Goal: Task Accomplishment & Management: Complete application form

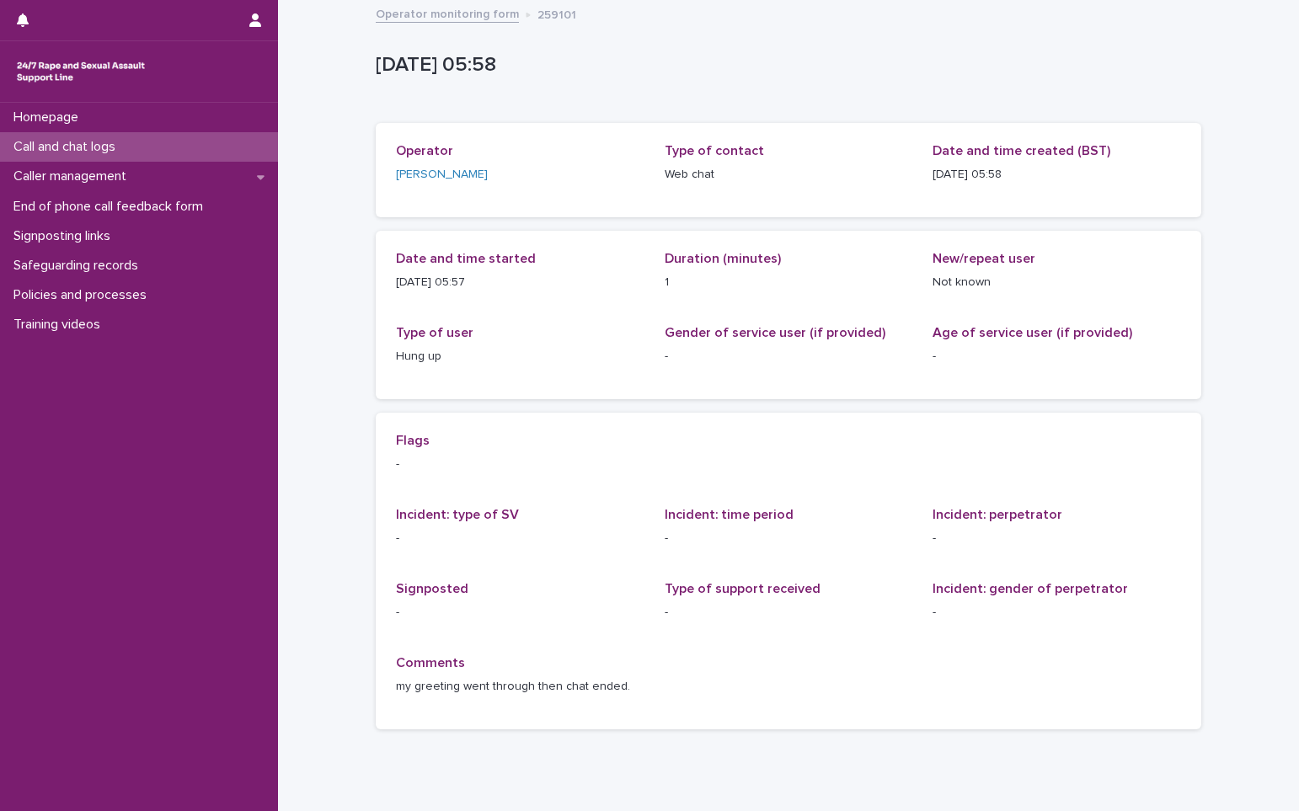
click at [80, 147] on p "Call and chat logs" at bounding box center [68, 147] width 122 height 16
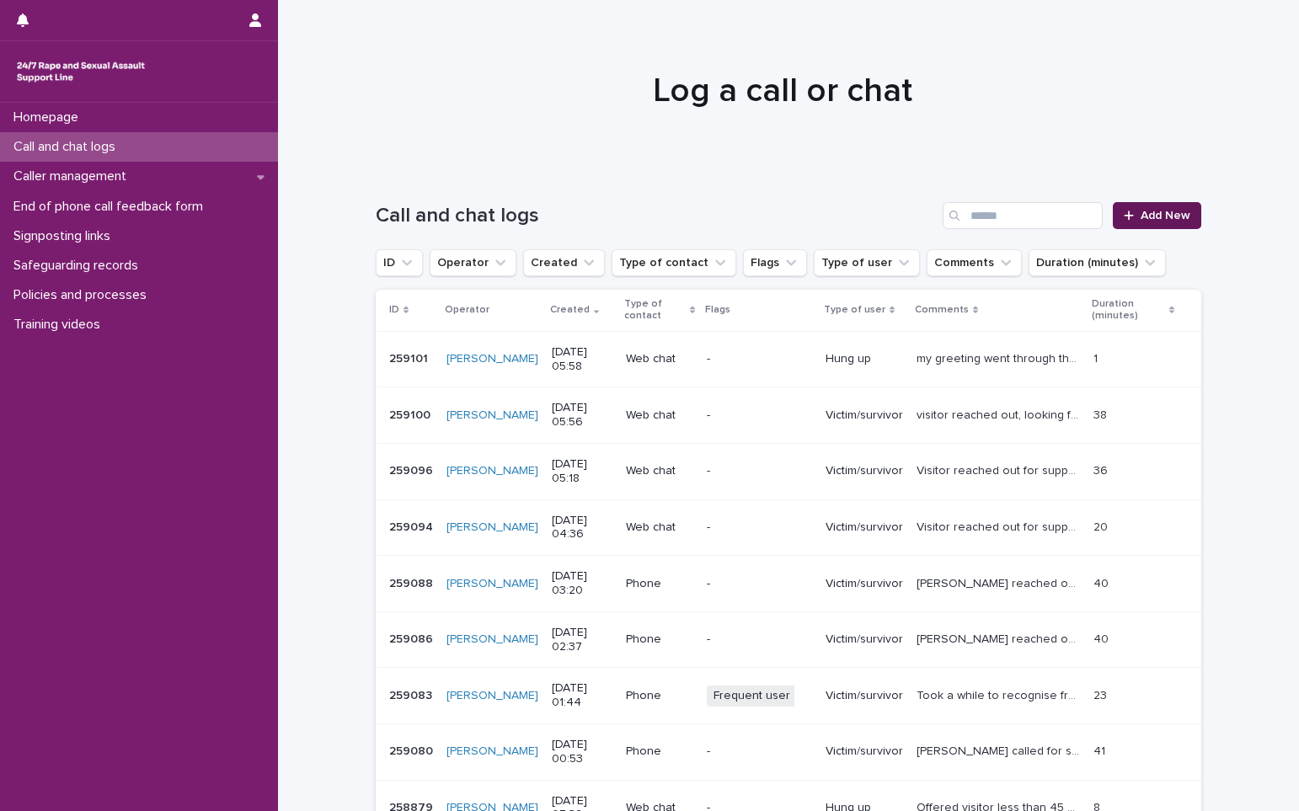
click at [1149, 217] on span "Add New" at bounding box center [1166, 216] width 50 height 12
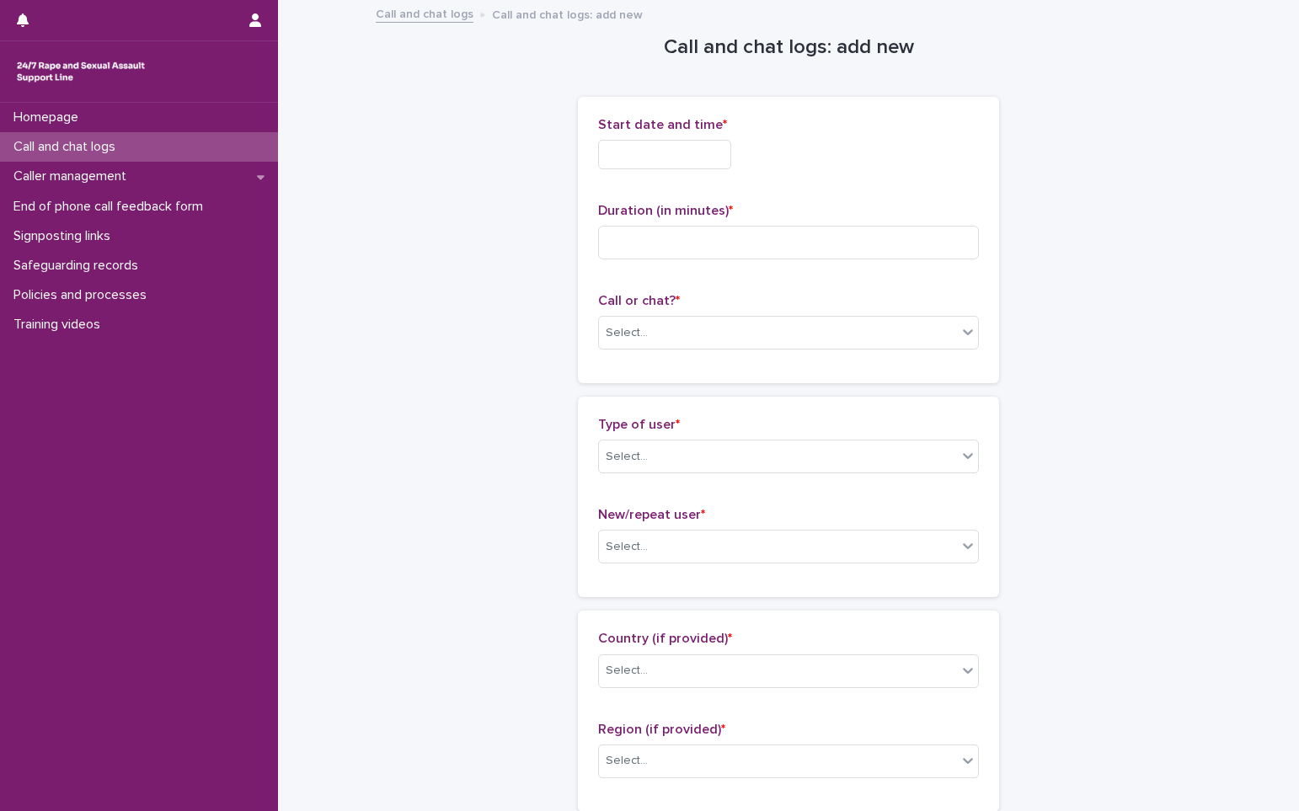
click at [672, 167] on input "text" at bounding box center [664, 154] width 133 height 29
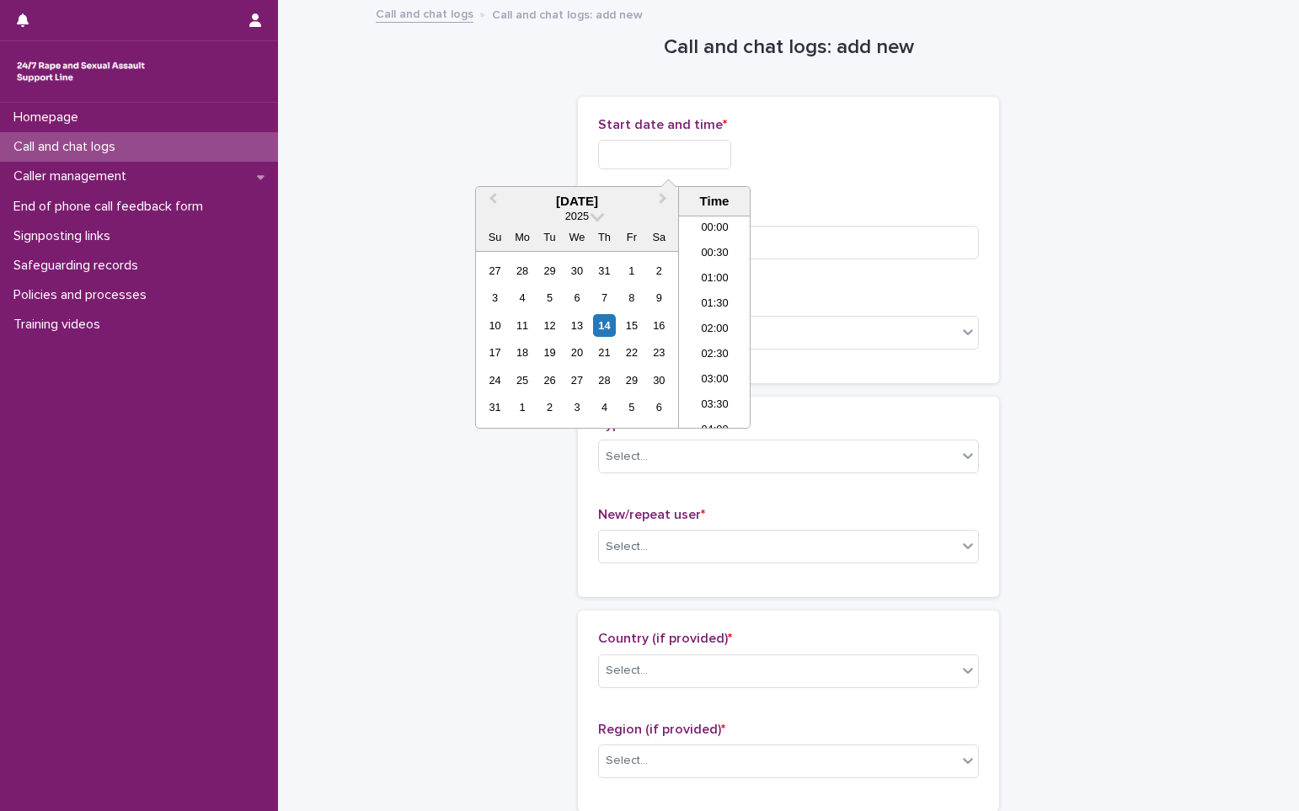
scroll to position [261, 0]
click at [711, 274] on li "06:00" at bounding box center [715, 271] width 72 height 25
click at [710, 161] on input "**********" at bounding box center [664, 154] width 133 height 29
type input "**********"
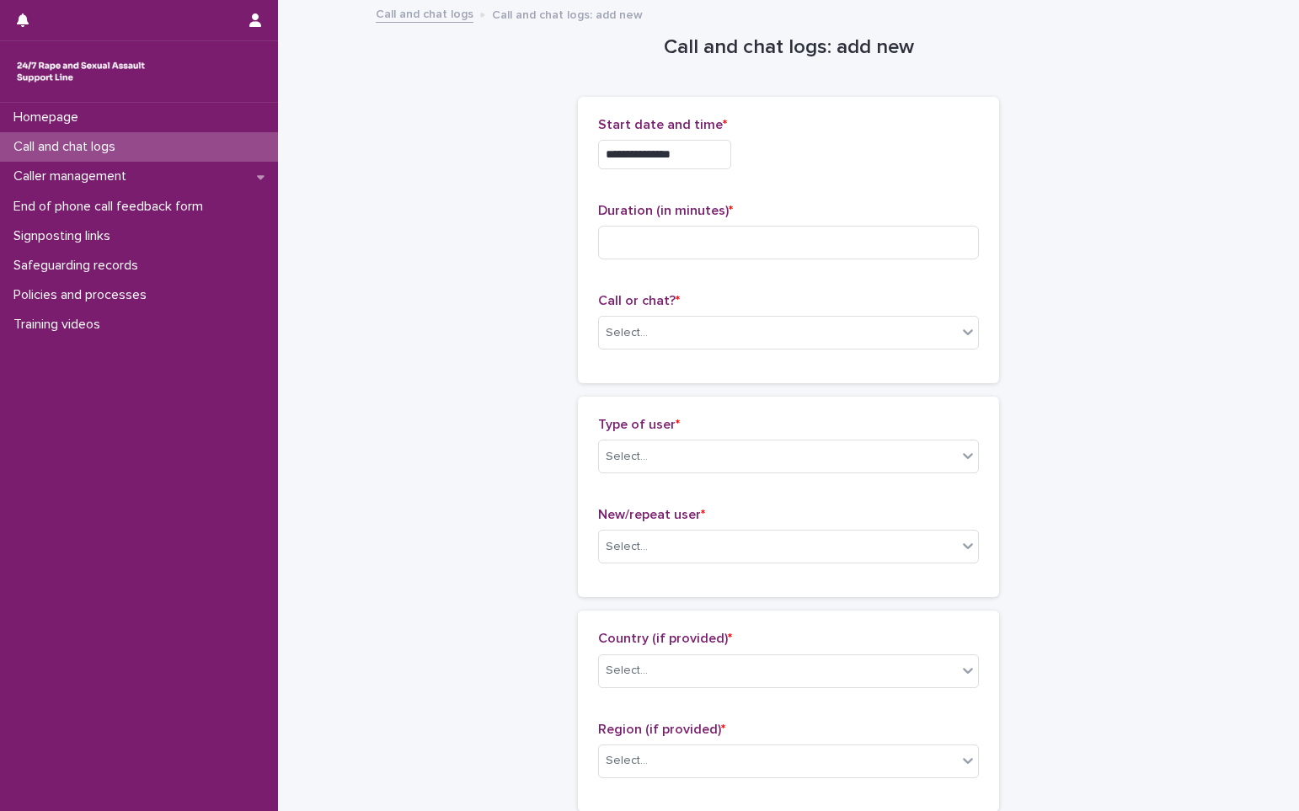
click at [849, 158] on div "**********" at bounding box center [788, 154] width 381 height 29
click at [646, 239] on input at bounding box center [788, 243] width 381 height 34
type input "**"
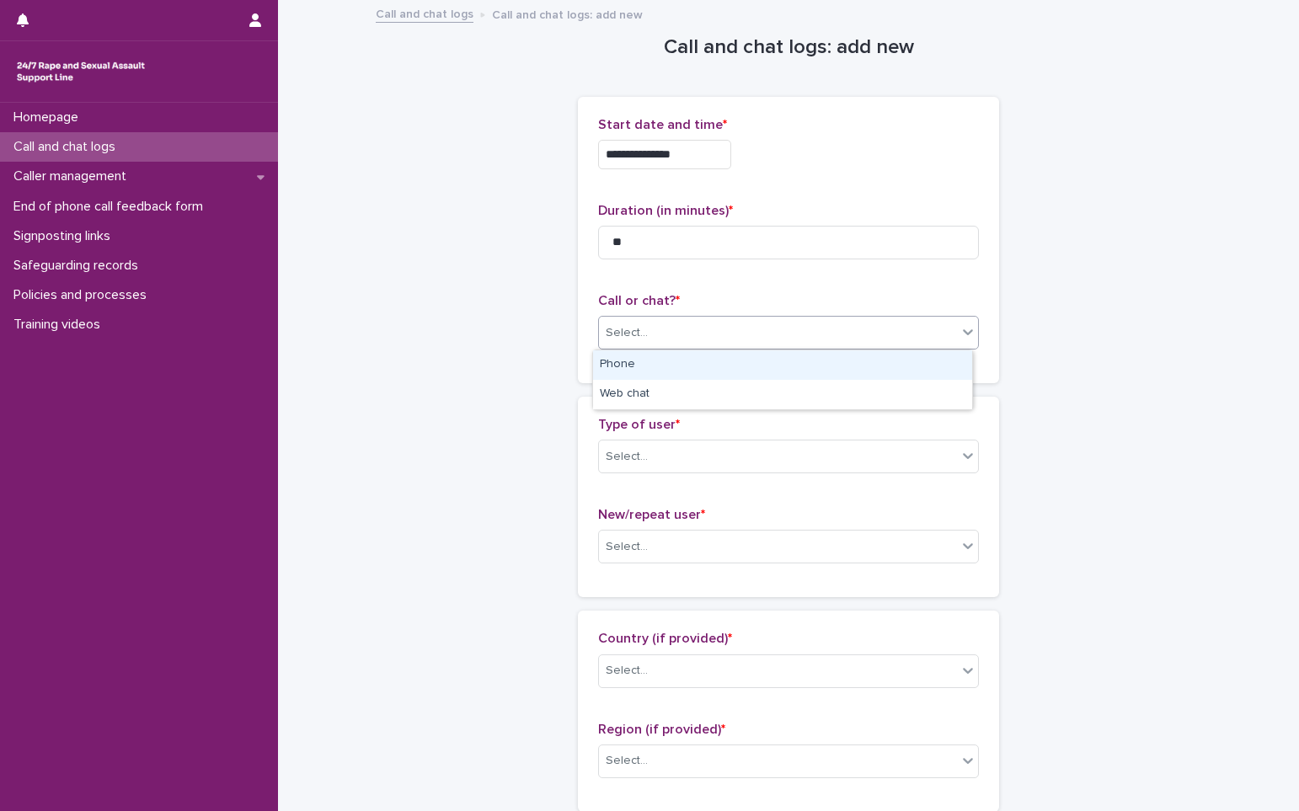
click at [618, 337] on div "Select..." at bounding box center [627, 333] width 42 height 18
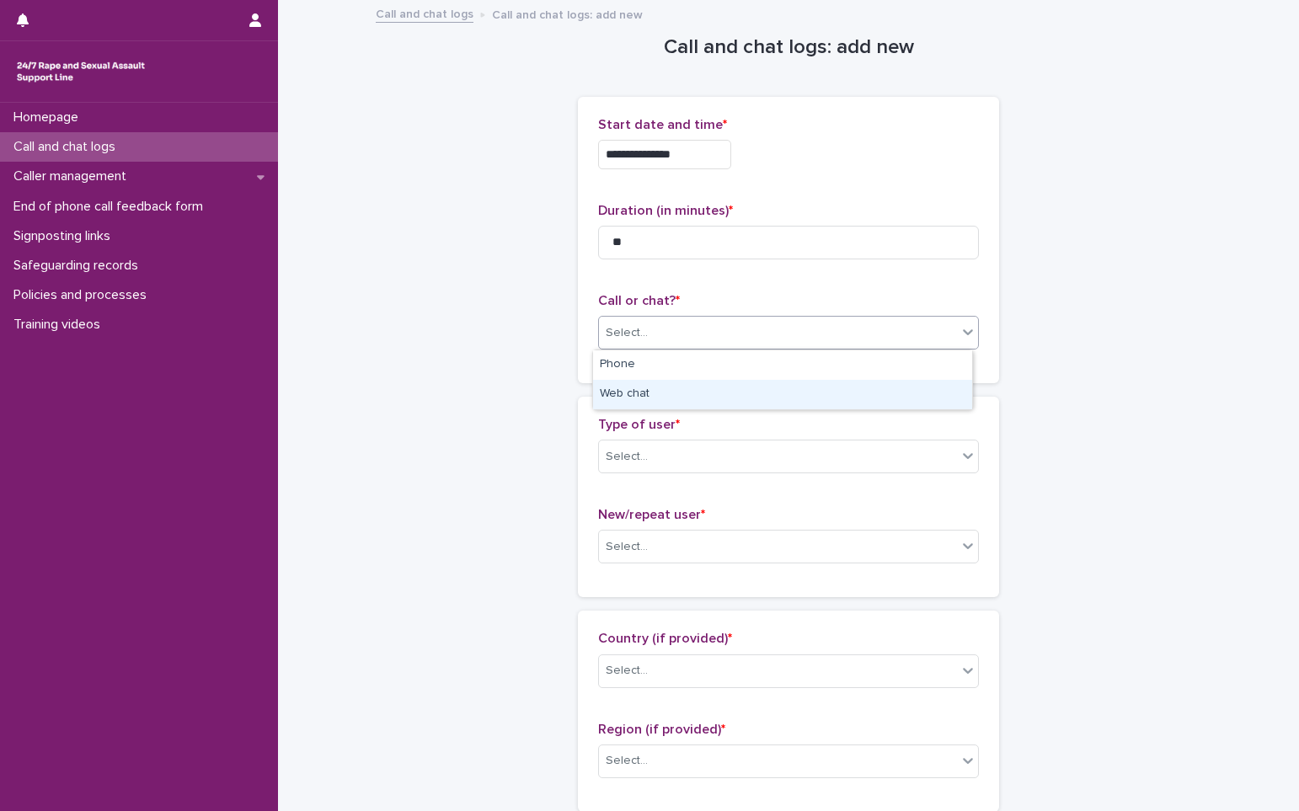
click at [615, 390] on div "Web chat" at bounding box center [782, 394] width 379 height 29
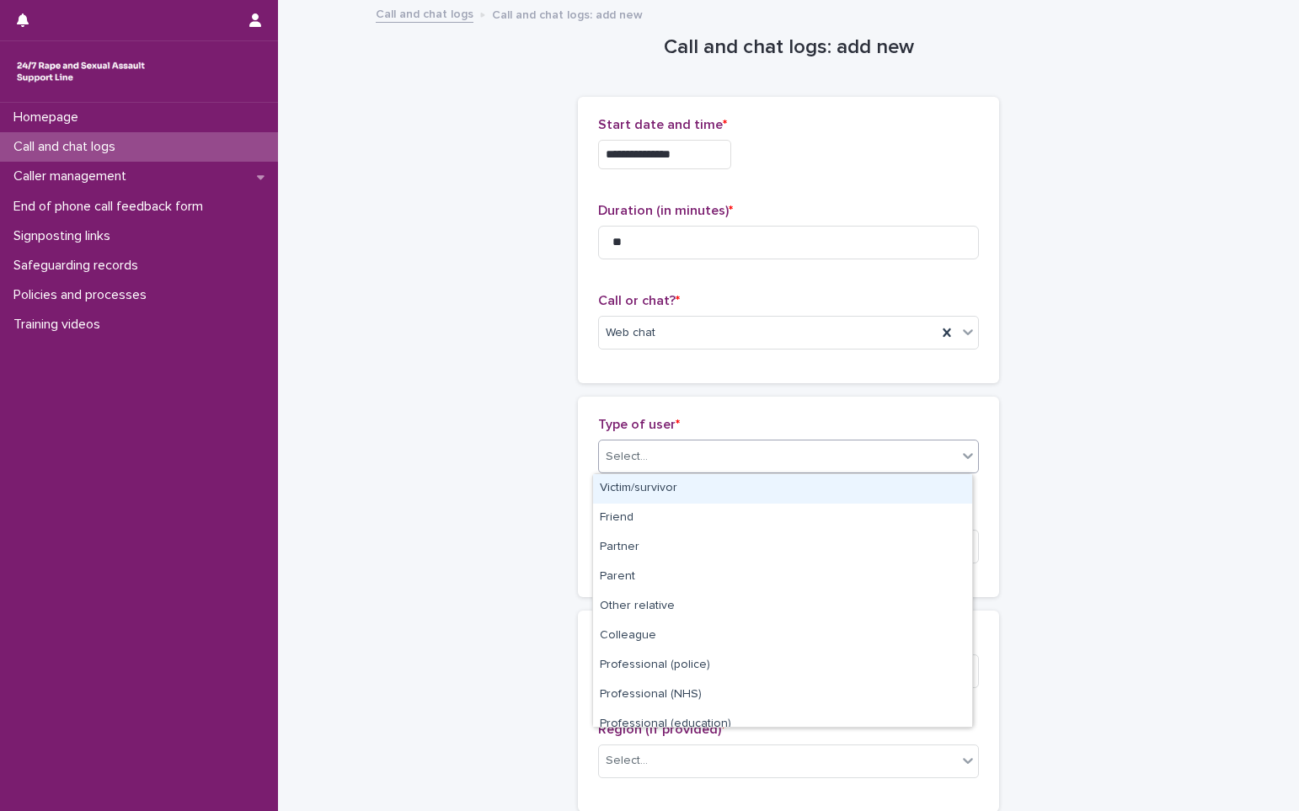
click at [620, 453] on div "Select..." at bounding box center [627, 457] width 42 height 18
click at [634, 490] on div "Victim/survivor" at bounding box center [782, 488] width 379 height 29
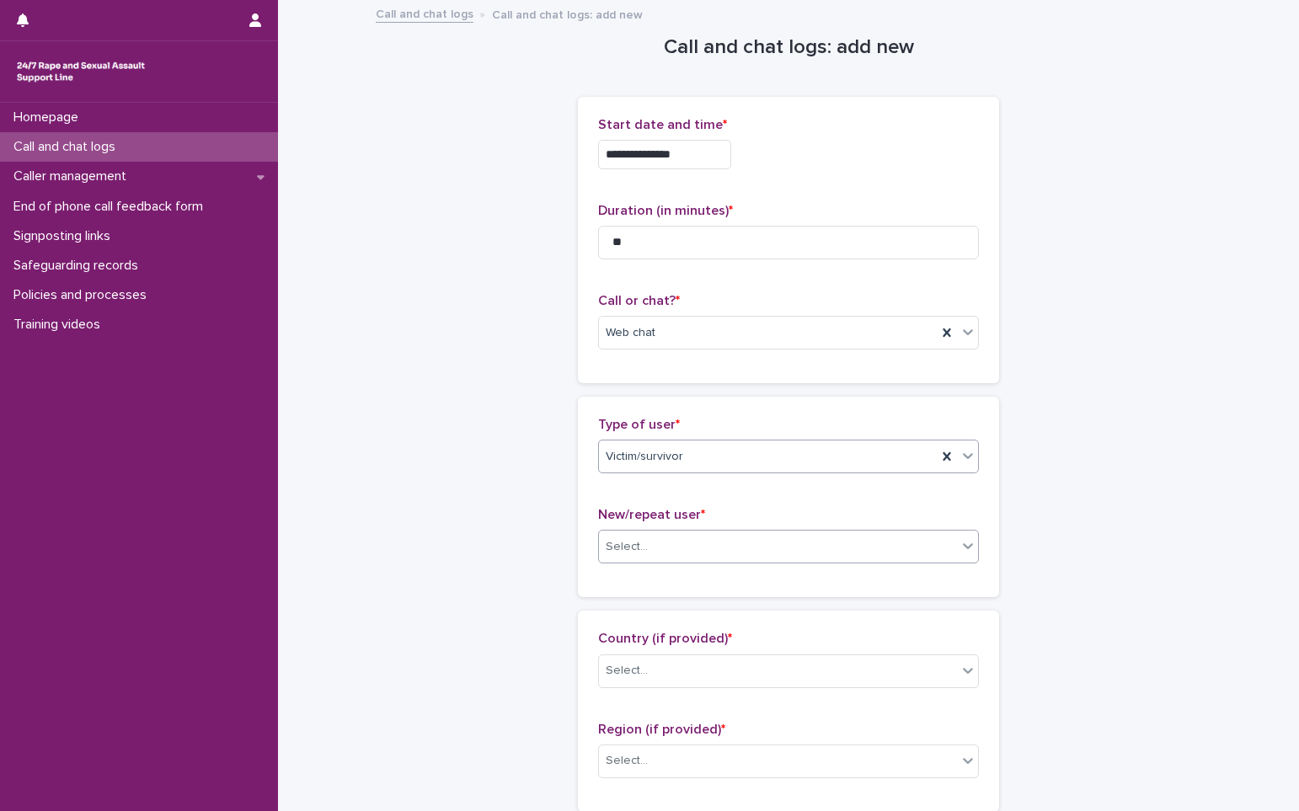
click at [636, 541] on div "Select..." at bounding box center [627, 547] width 42 height 18
click at [639, 606] on div "New user" at bounding box center [782, 608] width 379 height 29
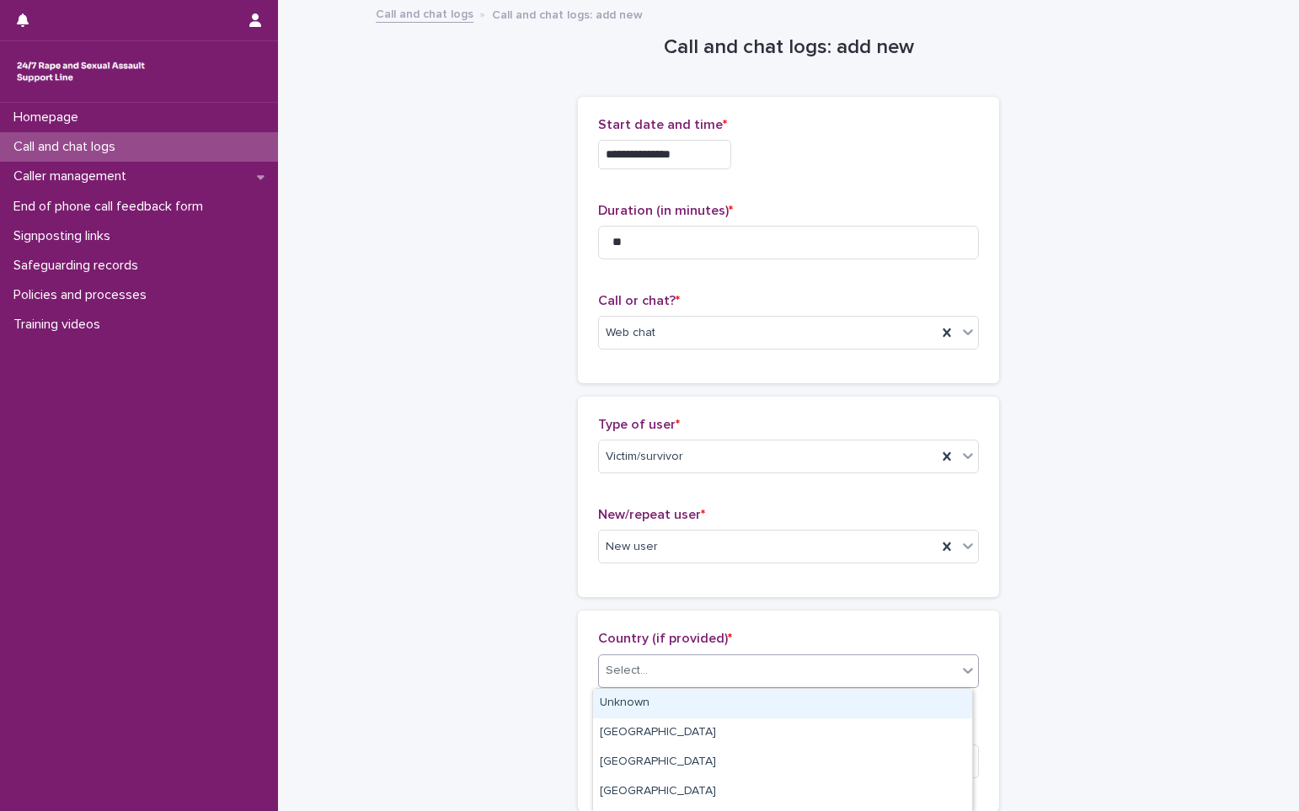
click at [626, 681] on div "Select..." at bounding box center [778, 671] width 358 height 28
click at [634, 702] on div "Unknown" at bounding box center [782, 703] width 379 height 29
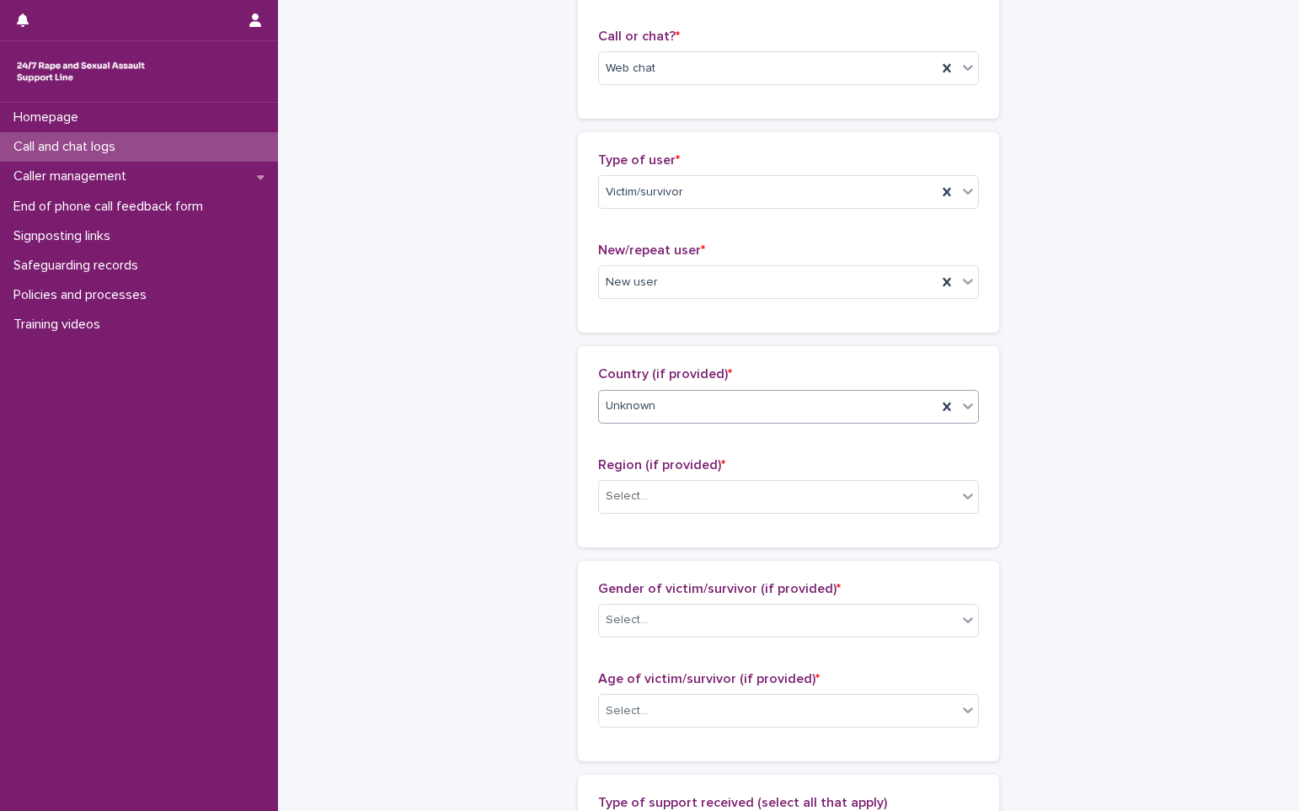
scroll to position [337, 0]
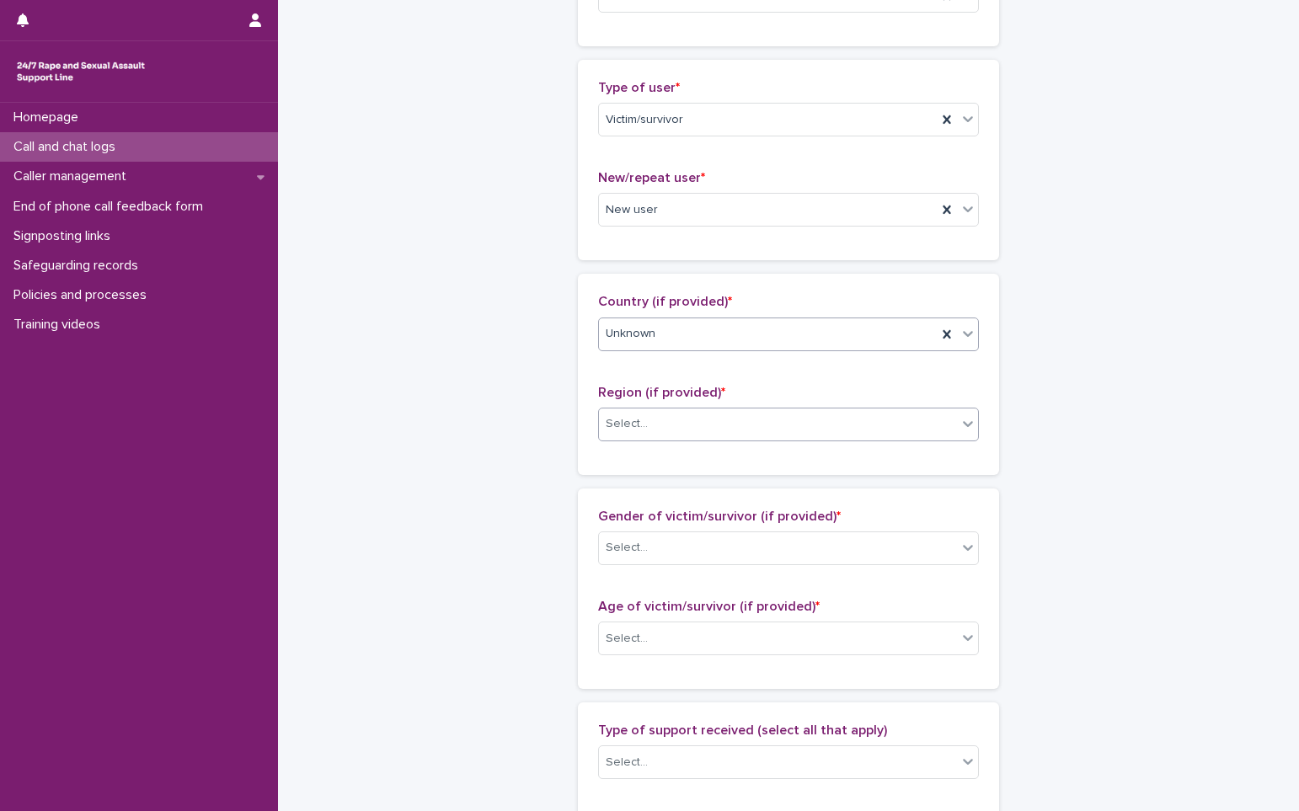
click at [653, 417] on div "Select..." at bounding box center [778, 424] width 358 height 28
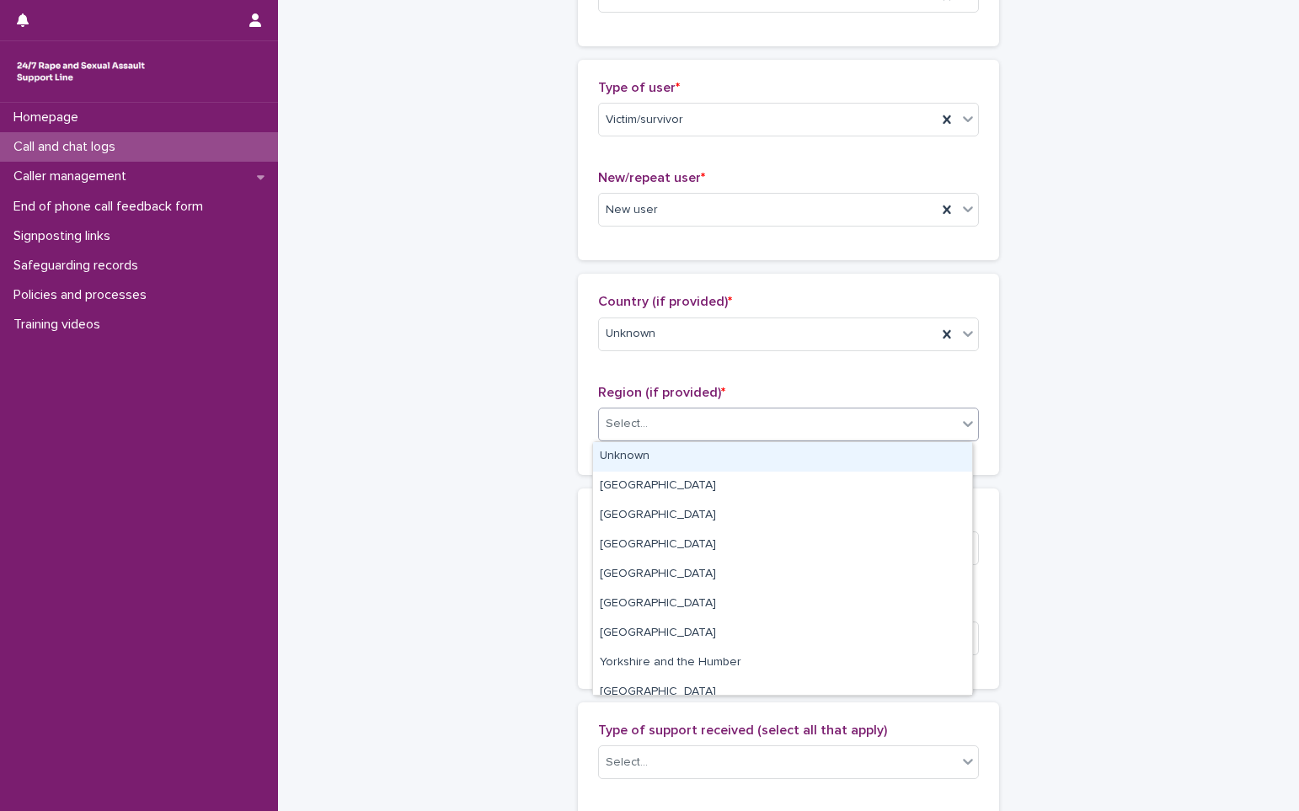
click at [651, 449] on div "Unknown" at bounding box center [782, 456] width 379 height 29
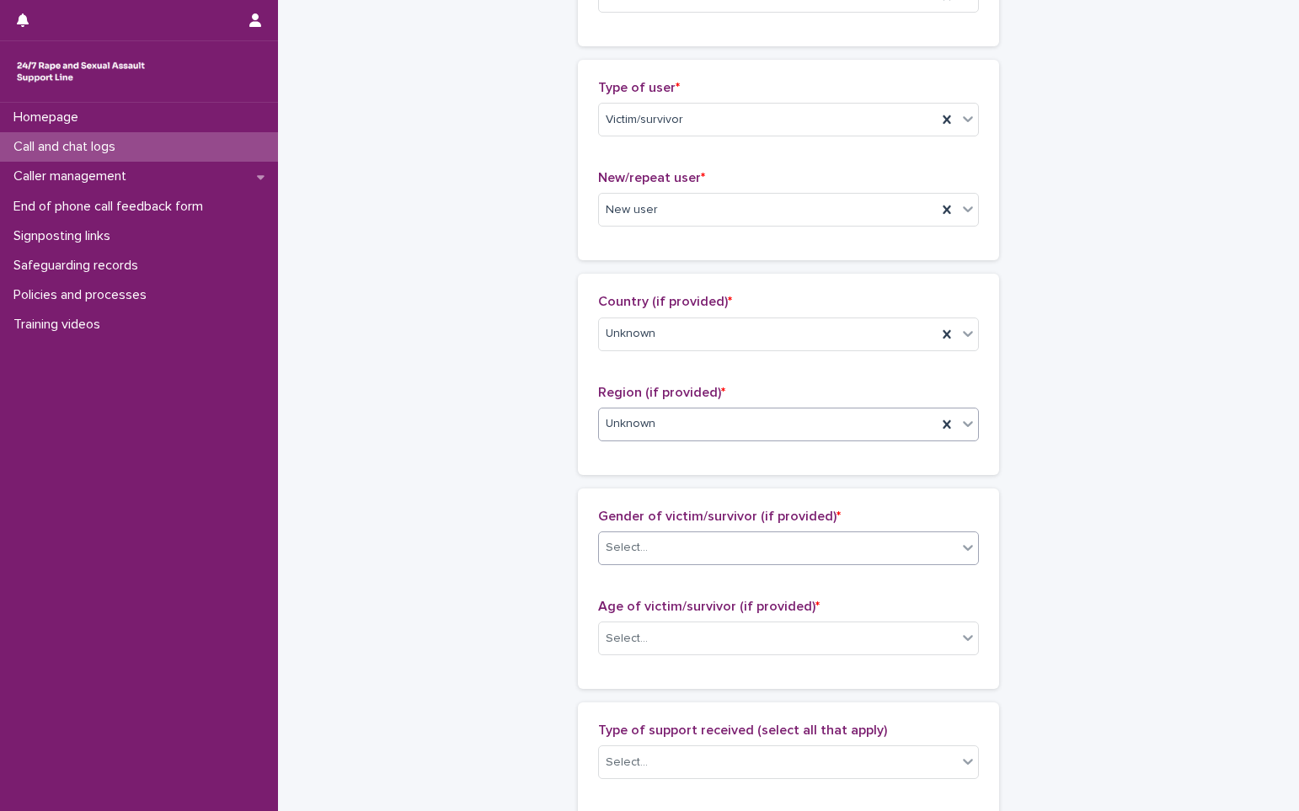
click at [650, 545] on input "text" at bounding box center [651, 548] width 2 height 14
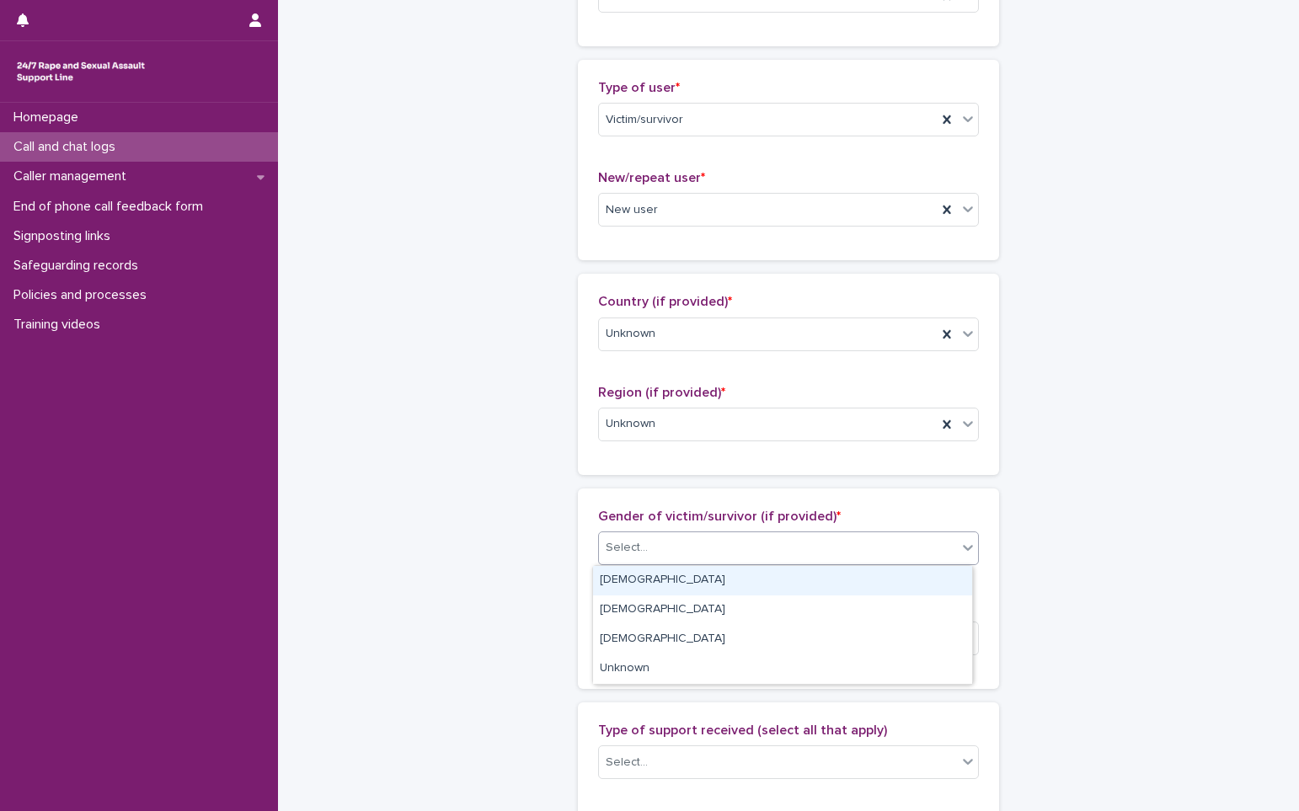
click at [630, 576] on div "[DEMOGRAPHIC_DATA]" at bounding box center [782, 580] width 379 height 29
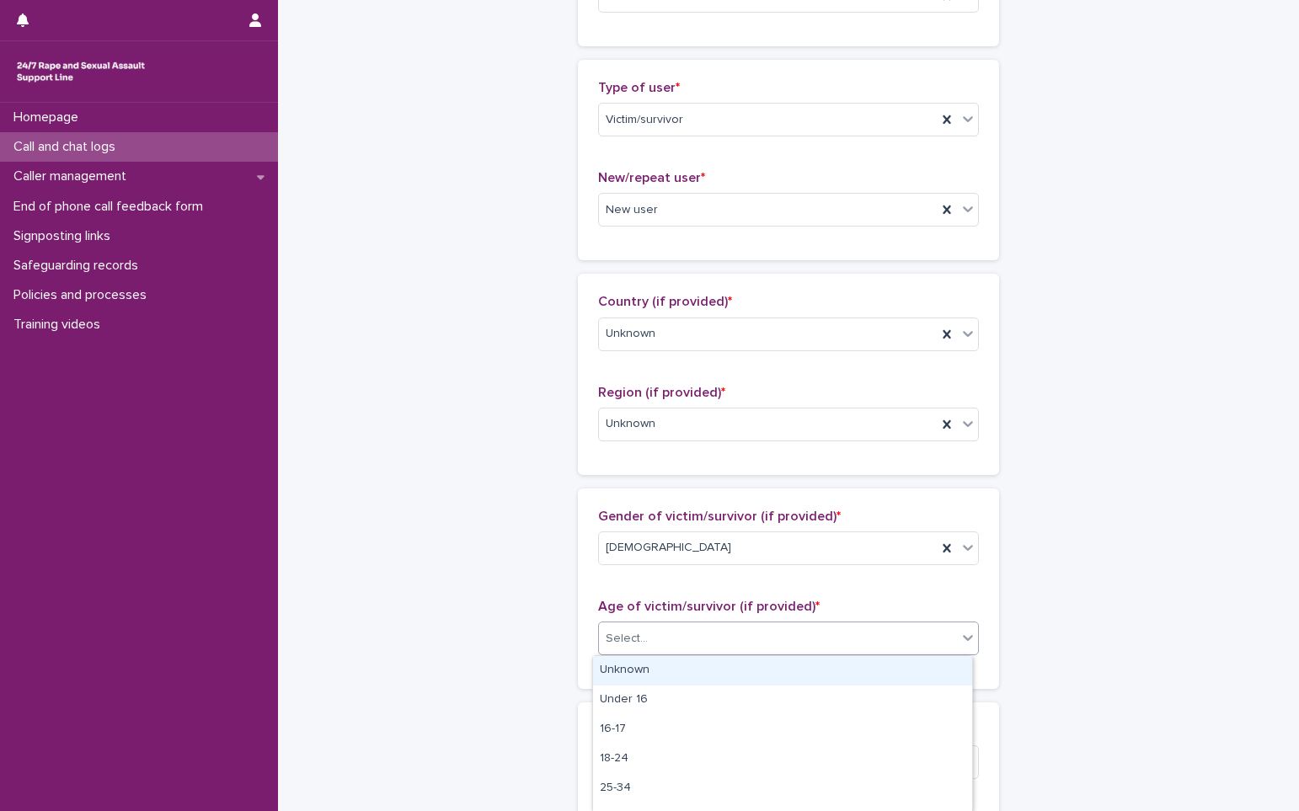
click at [636, 647] on div "Select..." at bounding box center [627, 639] width 42 height 18
click at [630, 670] on div "Unknown" at bounding box center [782, 670] width 379 height 29
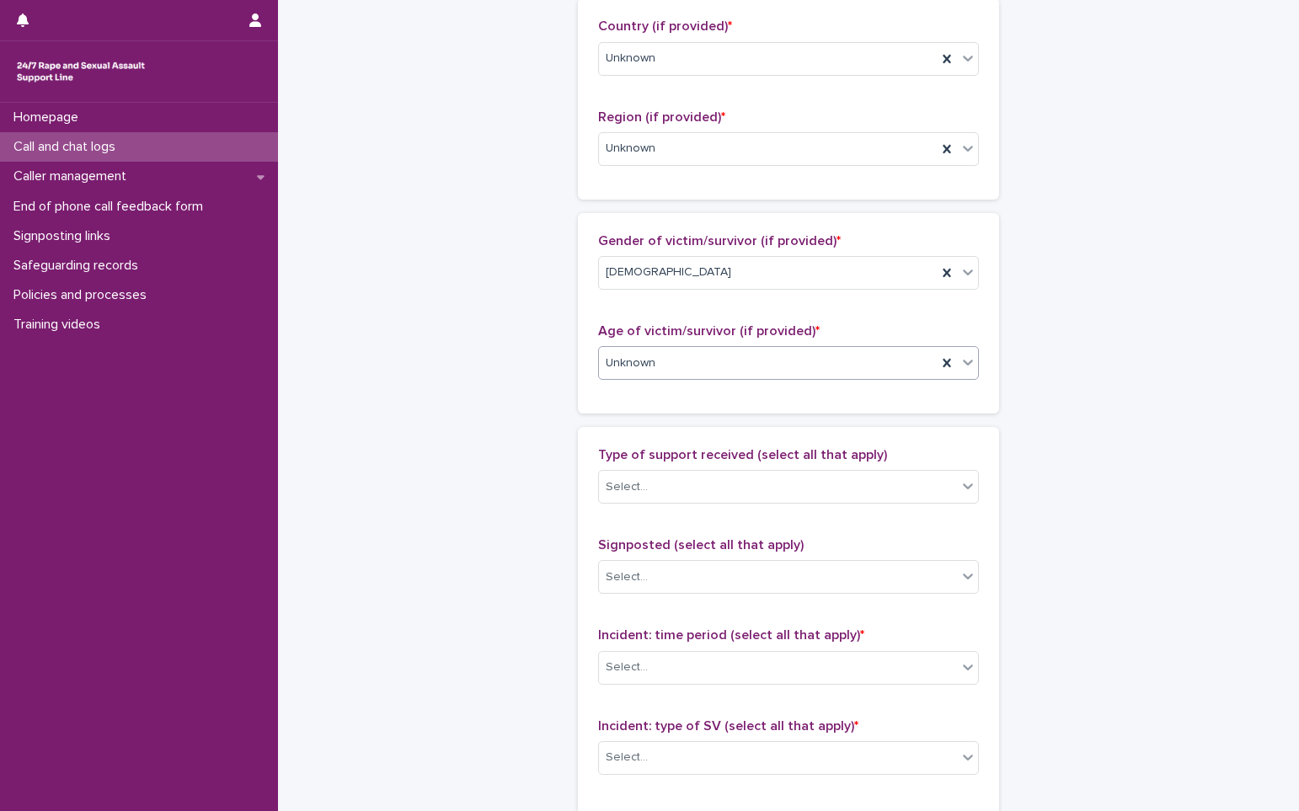
scroll to position [843, 0]
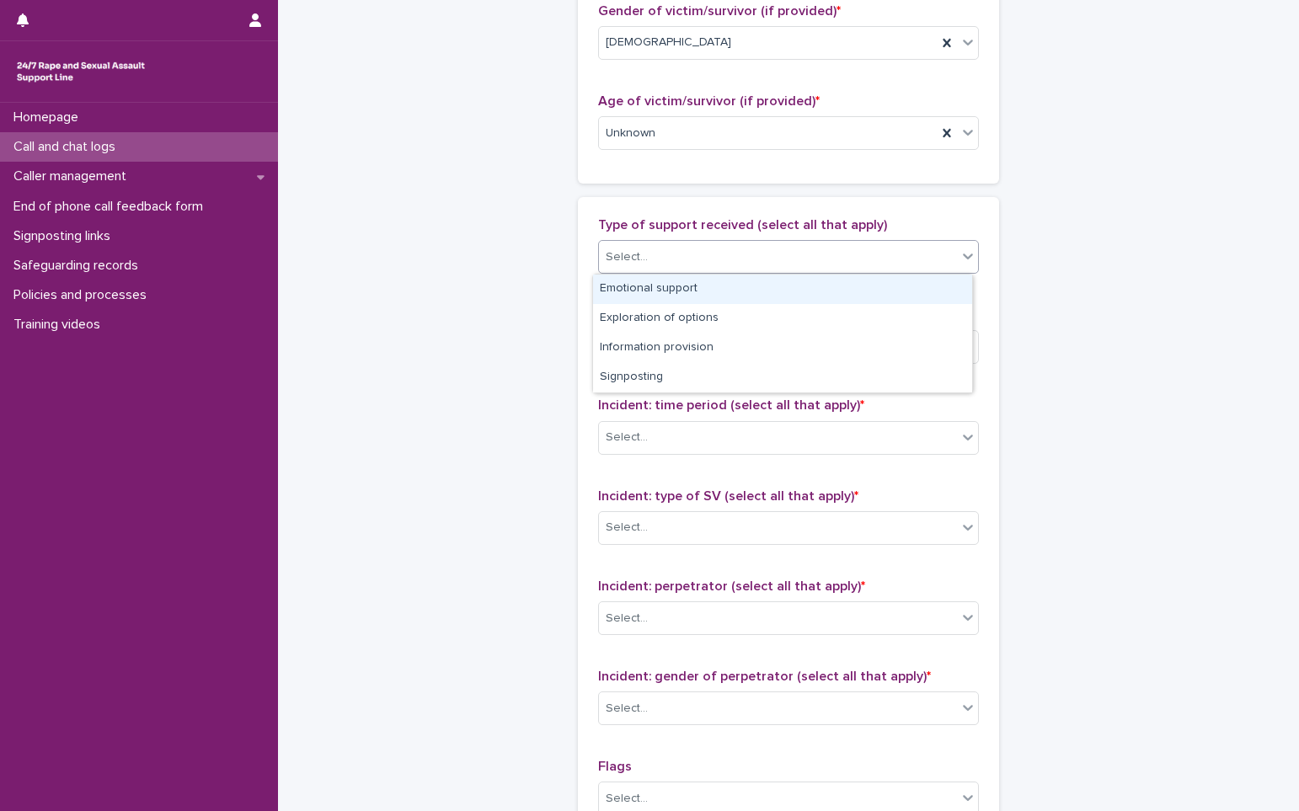
click at [630, 250] on div "Select..." at bounding box center [627, 258] width 42 height 18
click at [656, 278] on div "Emotional support" at bounding box center [782, 289] width 379 height 29
click at [766, 260] on div "Emotional support" at bounding box center [768, 257] width 338 height 29
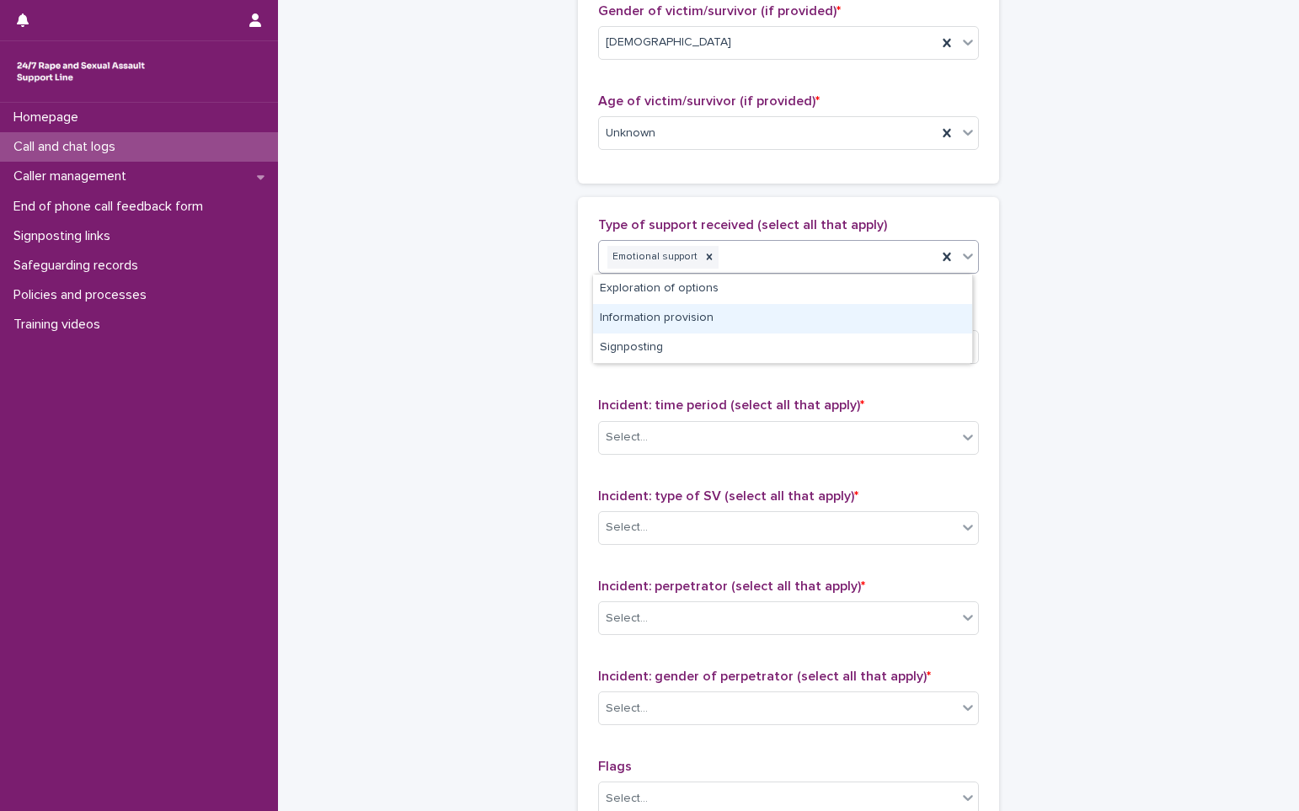
click at [677, 322] on div "Information provision" at bounding box center [782, 318] width 379 height 29
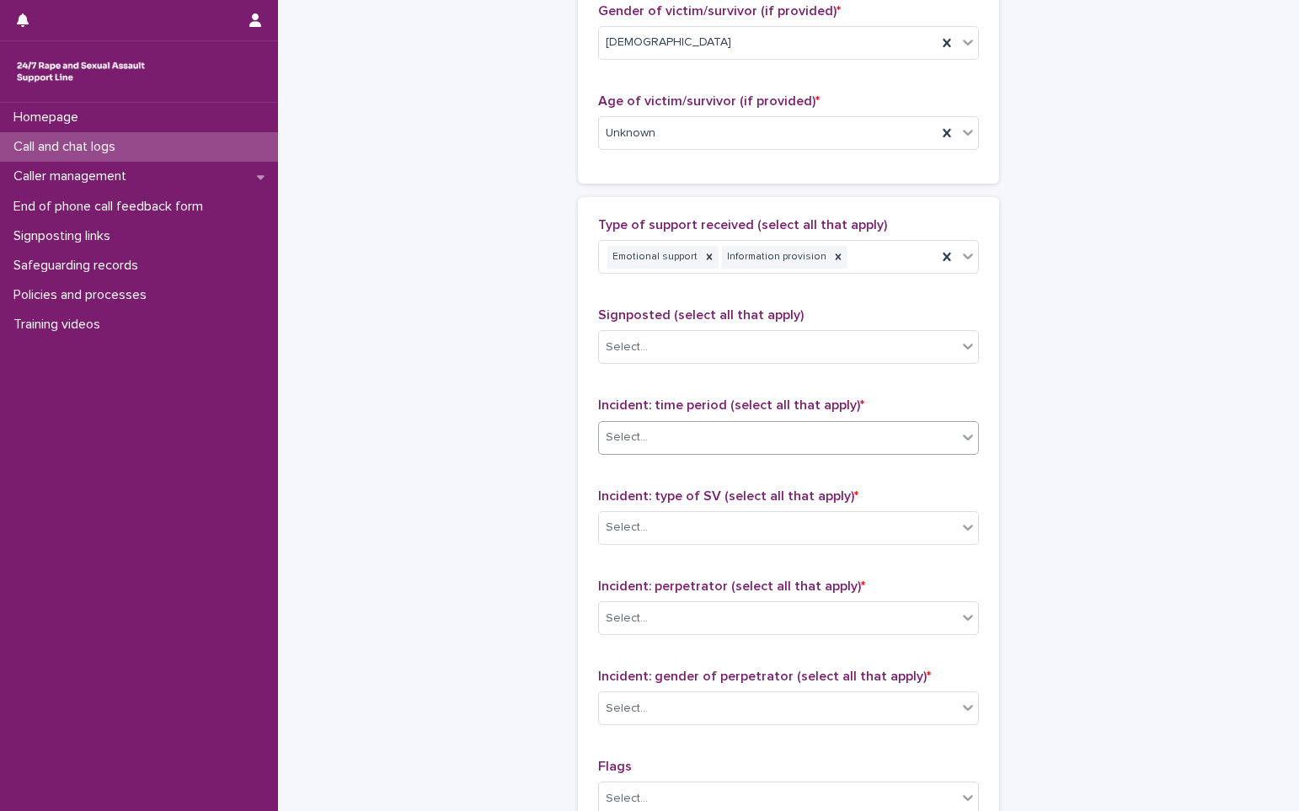
click at [648, 431] on div "Select..." at bounding box center [778, 438] width 358 height 28
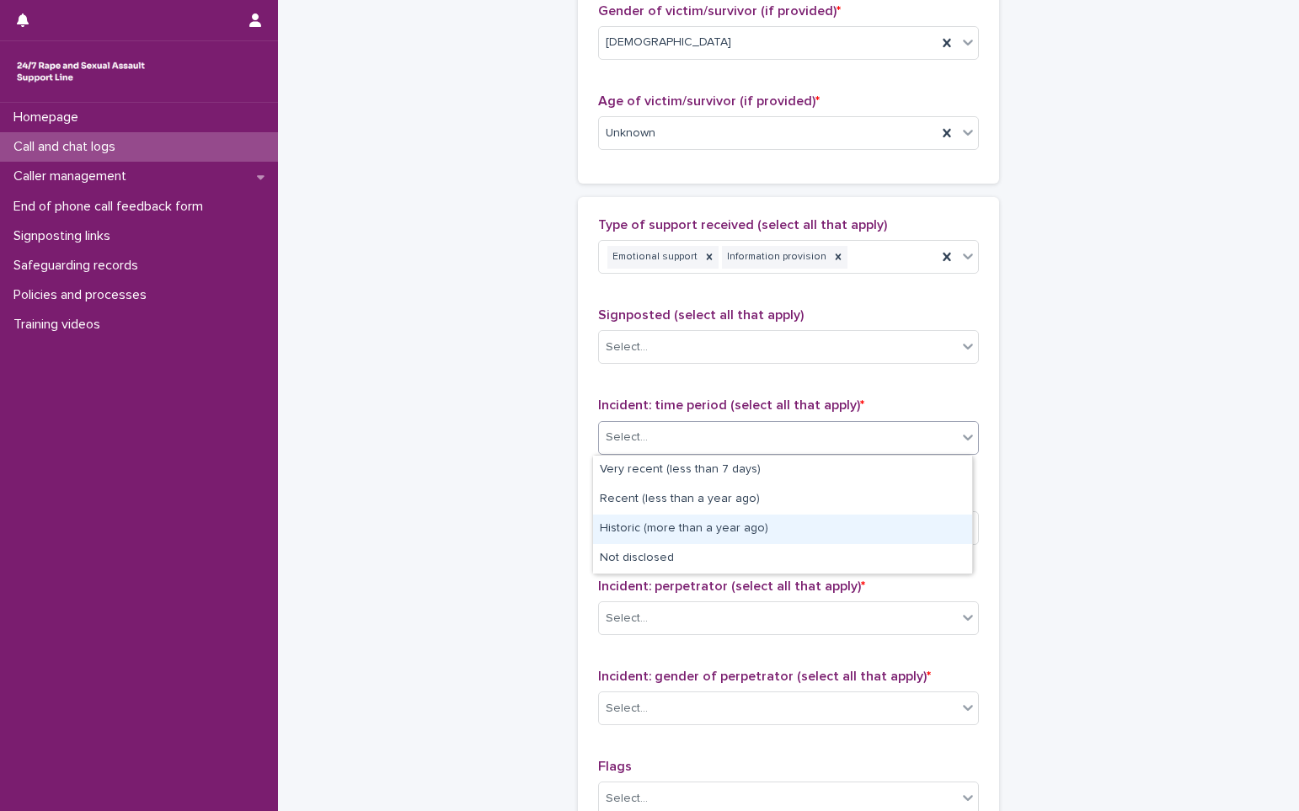
click at [645, 521] on div "Historic (more than a year ago)" at bounding box center [782, 529] width 379 height 29
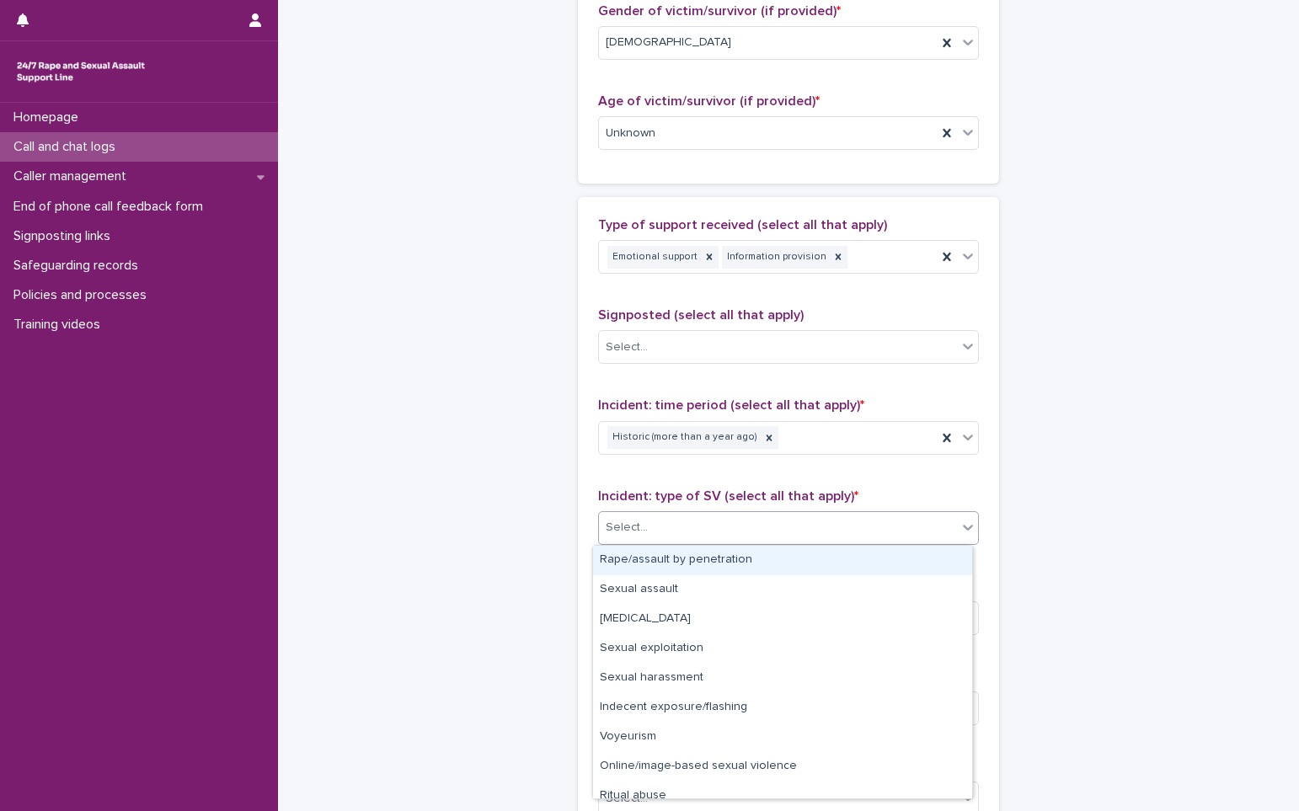
click at [645, 530] on div "Select..." at bounding box center [778, 528] width 358 height 28
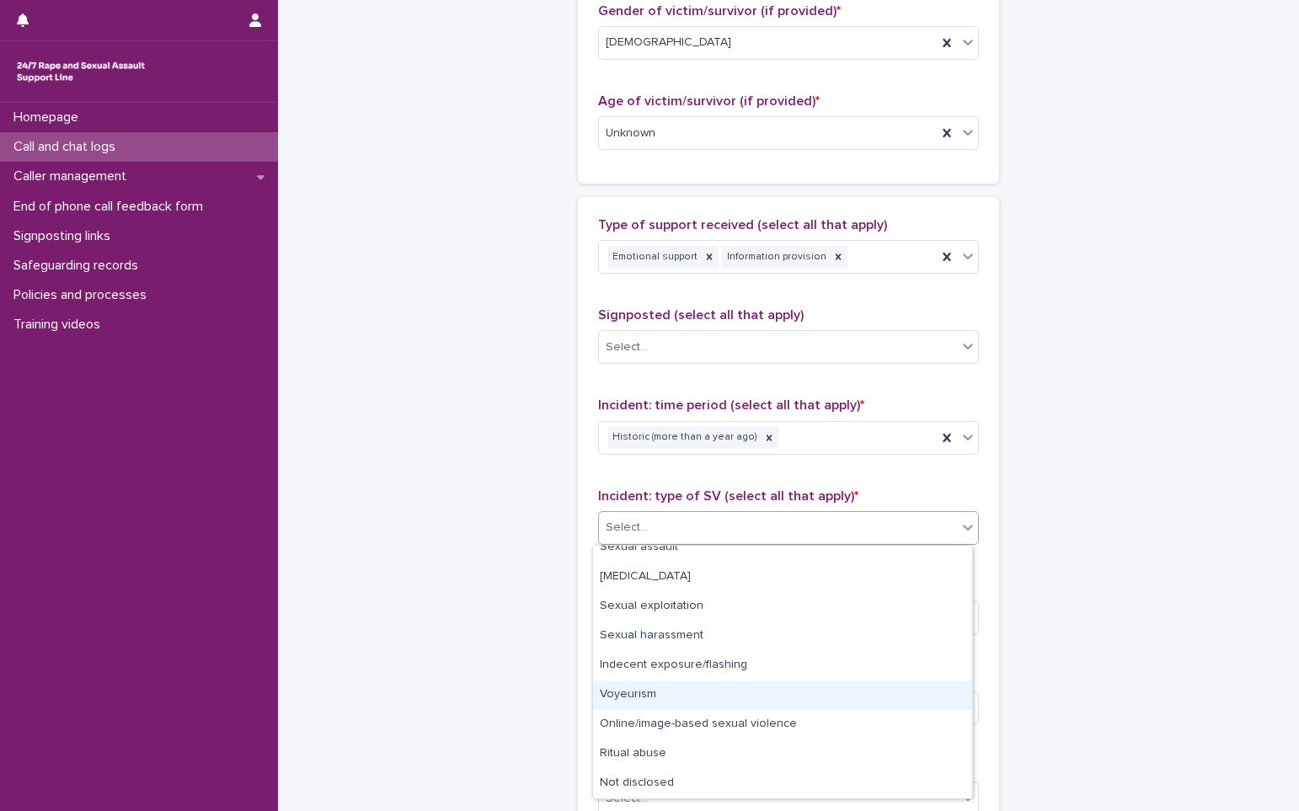
scroll to position [0, 0]
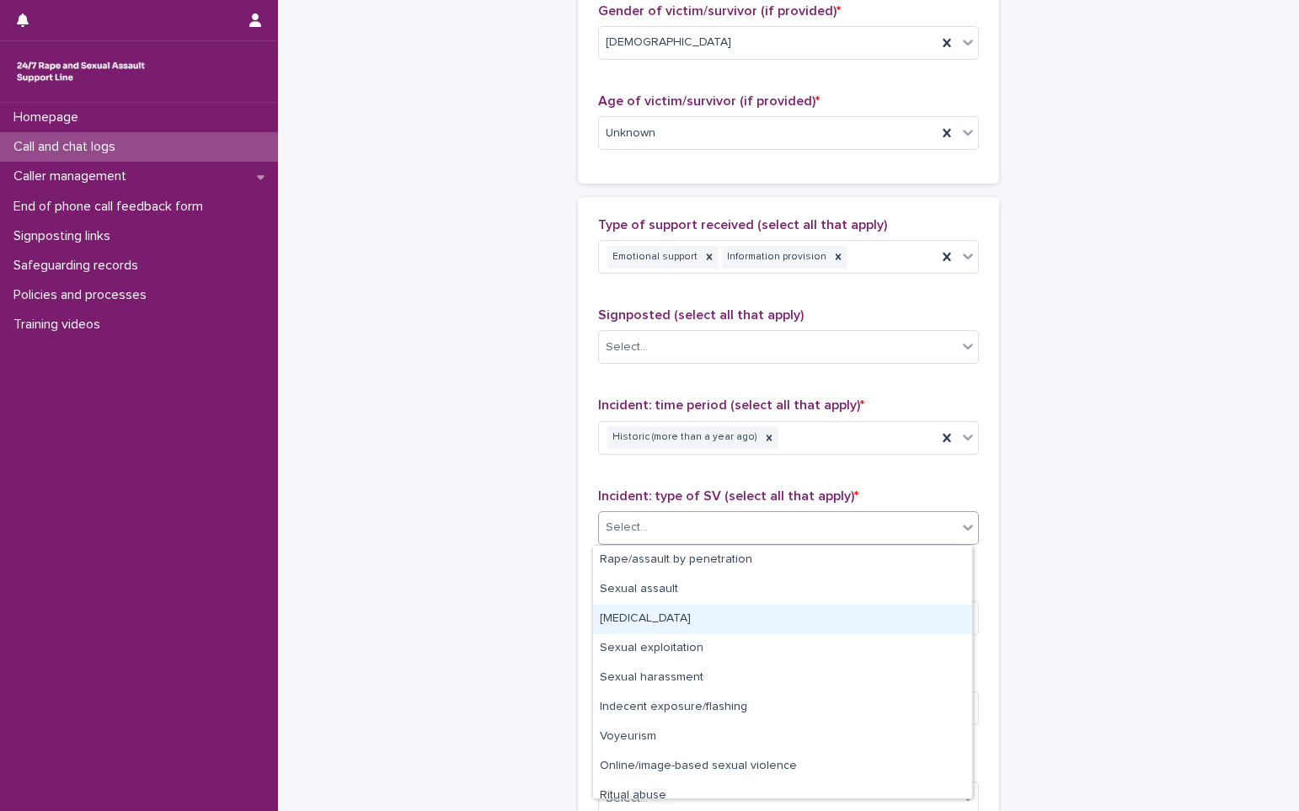
click at [699, 624] on div "[MEDICAL_DATA]" at bounding box center [782, 619] width 379 height 29
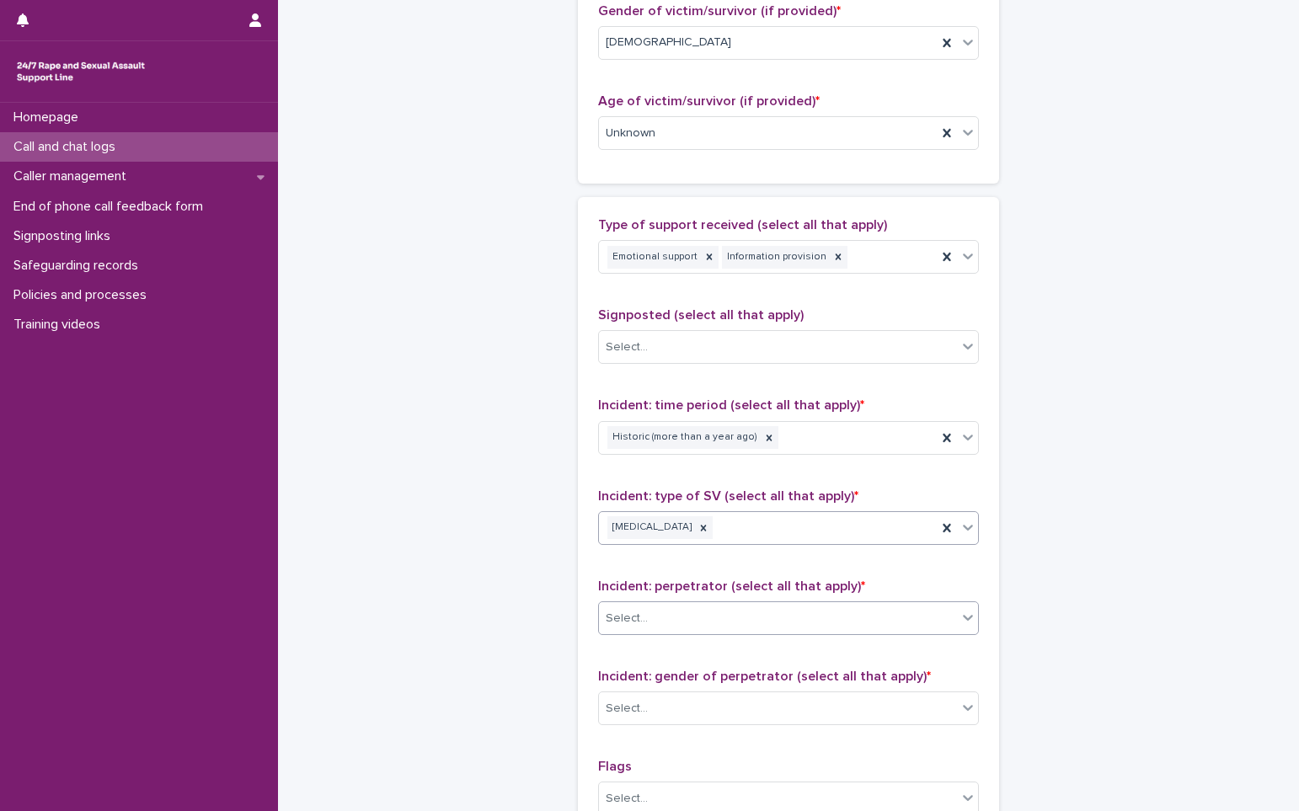
click at [692, 624] on div "Select..." at bounding box center [778, 619] width 358 height 28
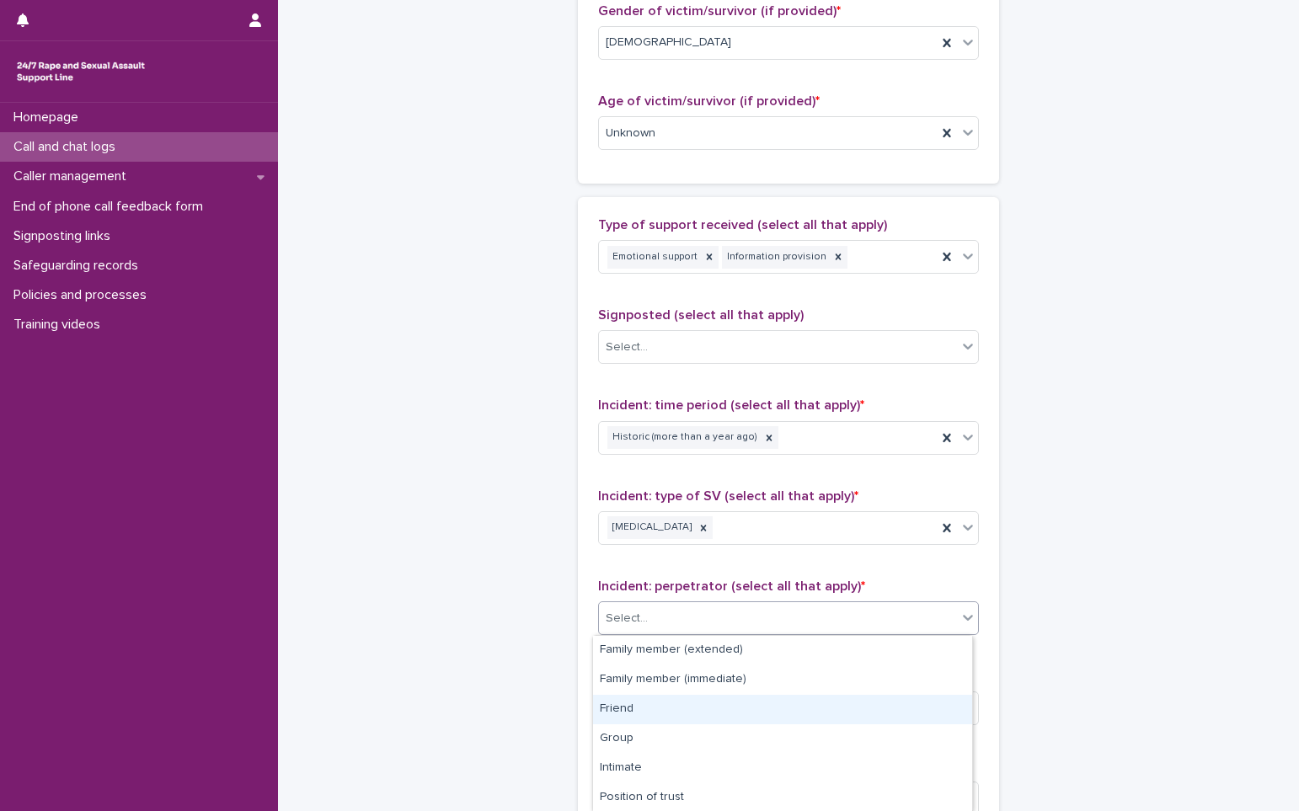
scroll to position [148, 0]
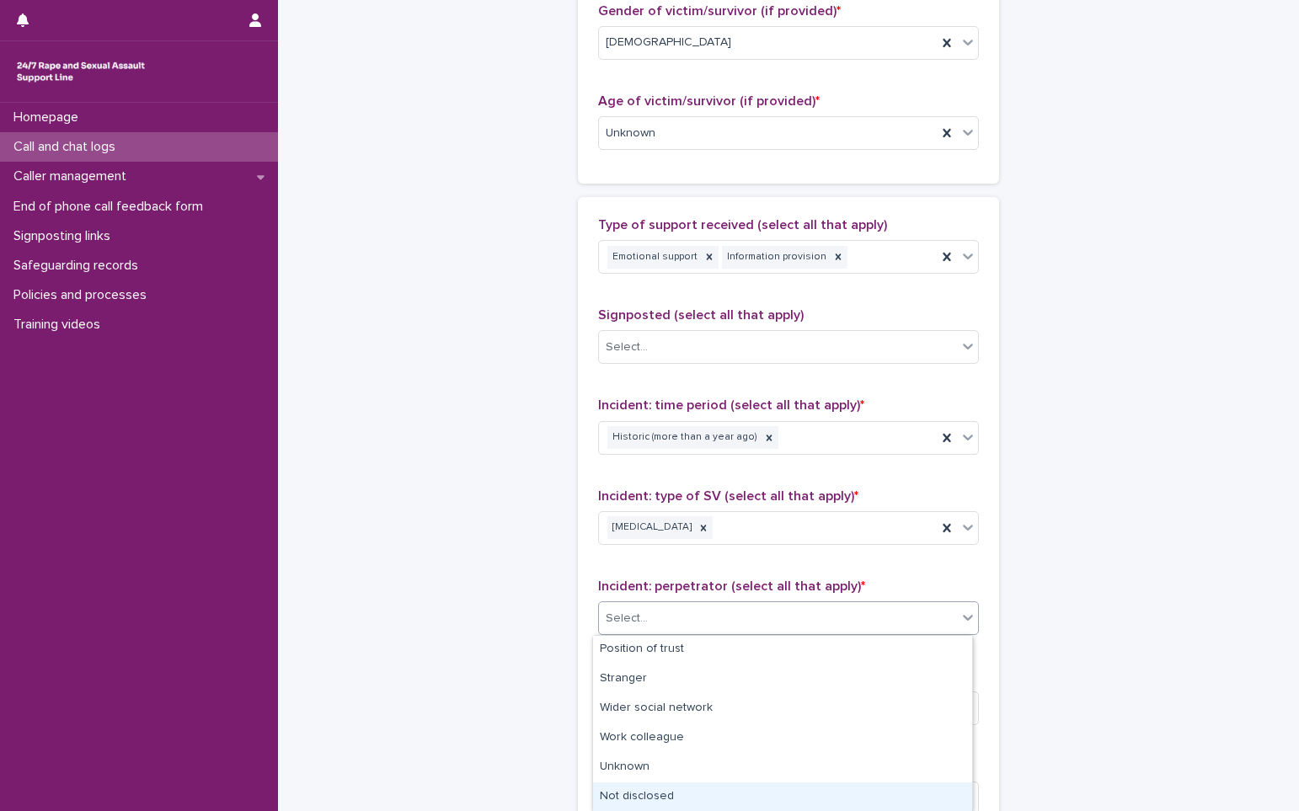
click at [693, 795] on div "Not disclosed" at bounding box center [782, 797] width 379 height 29
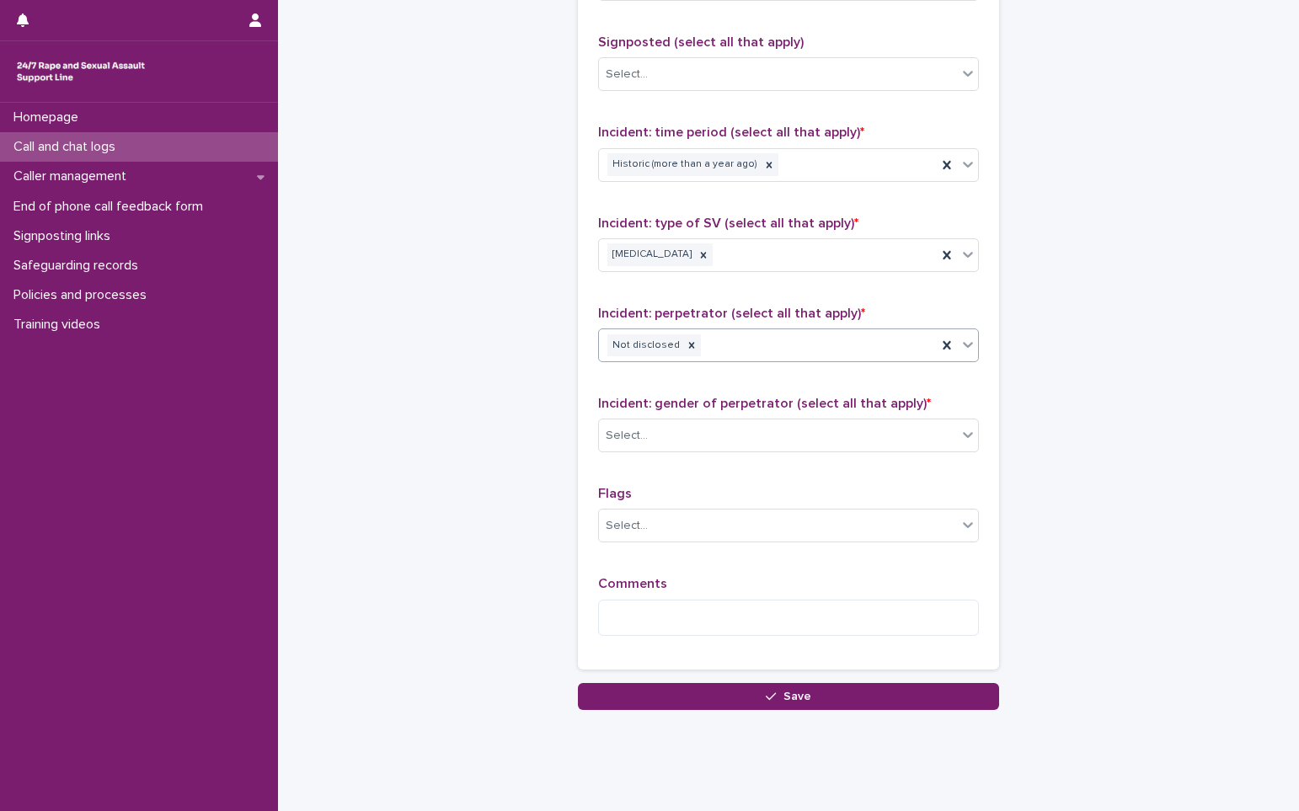
scroll to position [1146, 0]
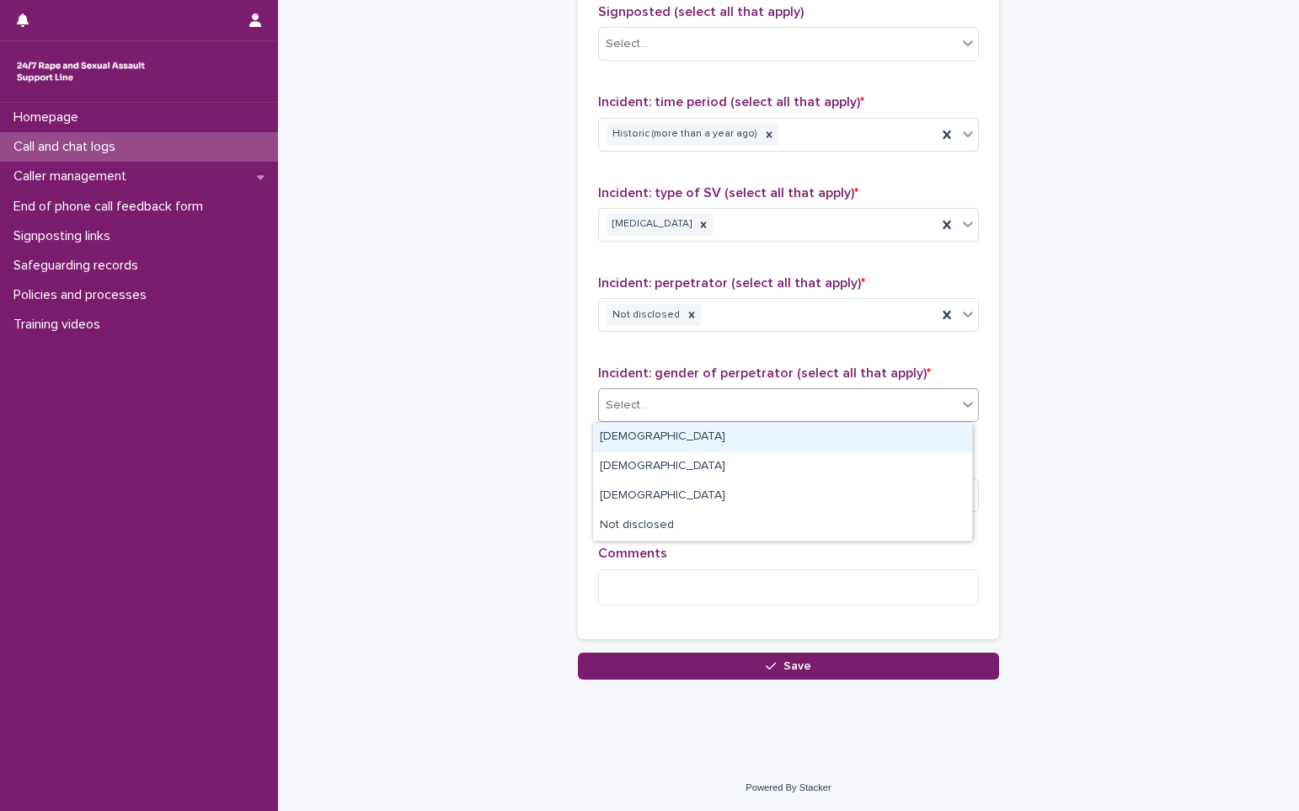
click at [667, 411] on div "Select..." at bounding box center [778, 406] width 358 height 28
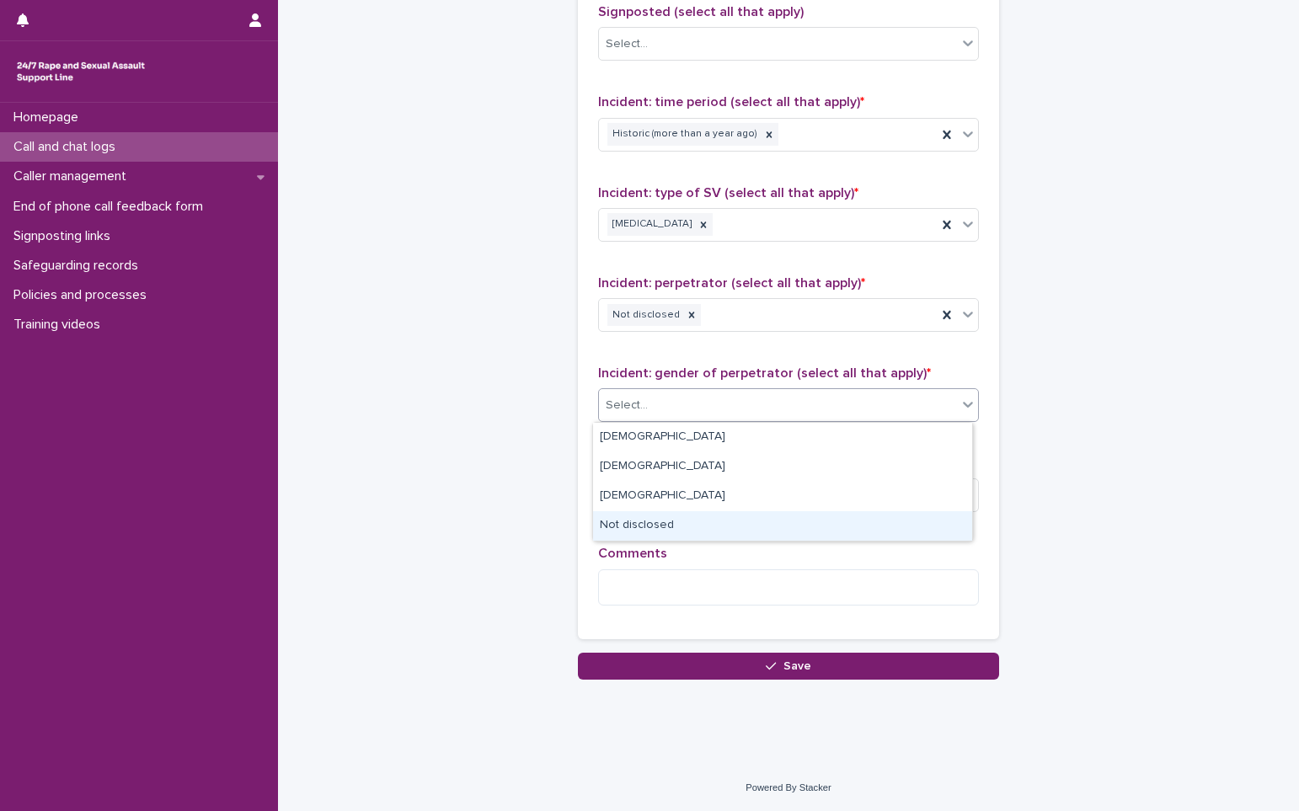
click at [667, 522] on div "Not disclosed" at bounding box center [782, 525] width 379 height 29
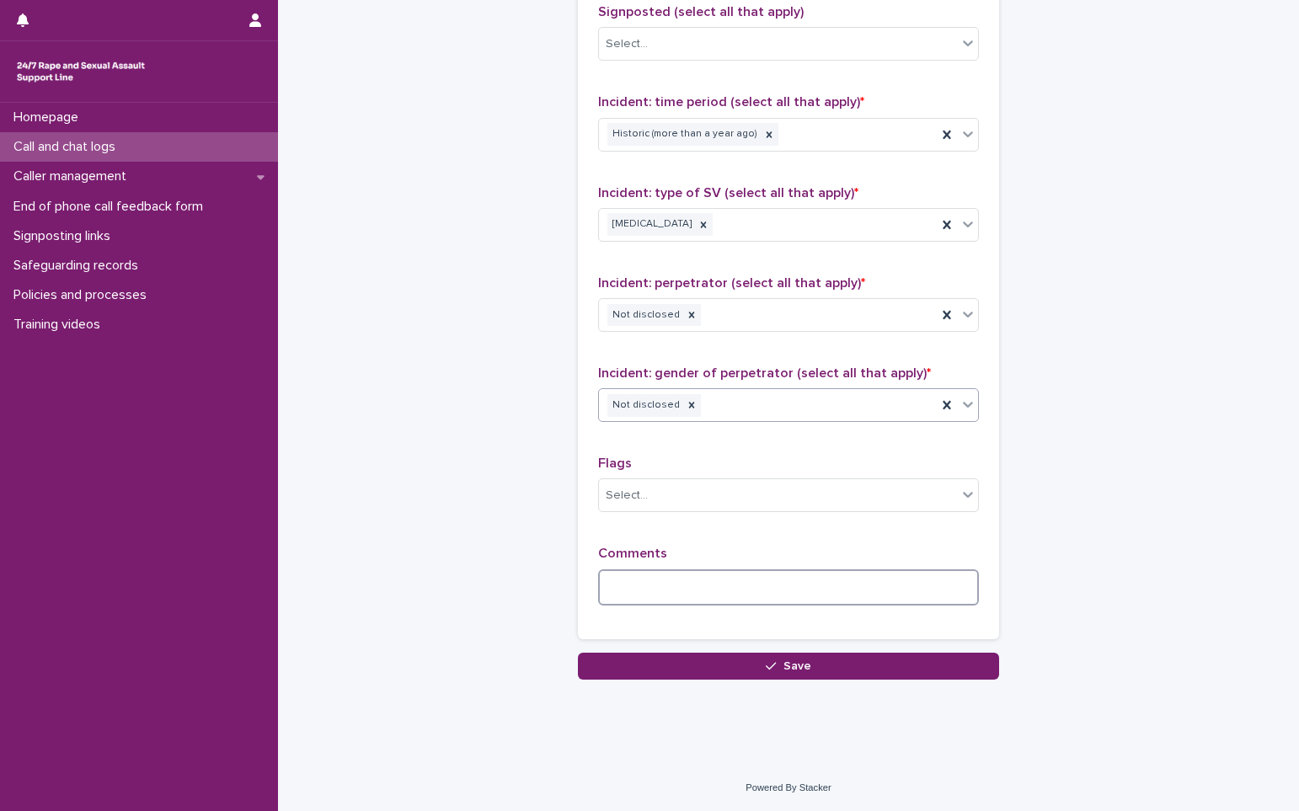
click at [677, 590] on textarea at bounding box center [788, 588] width 381 height 36
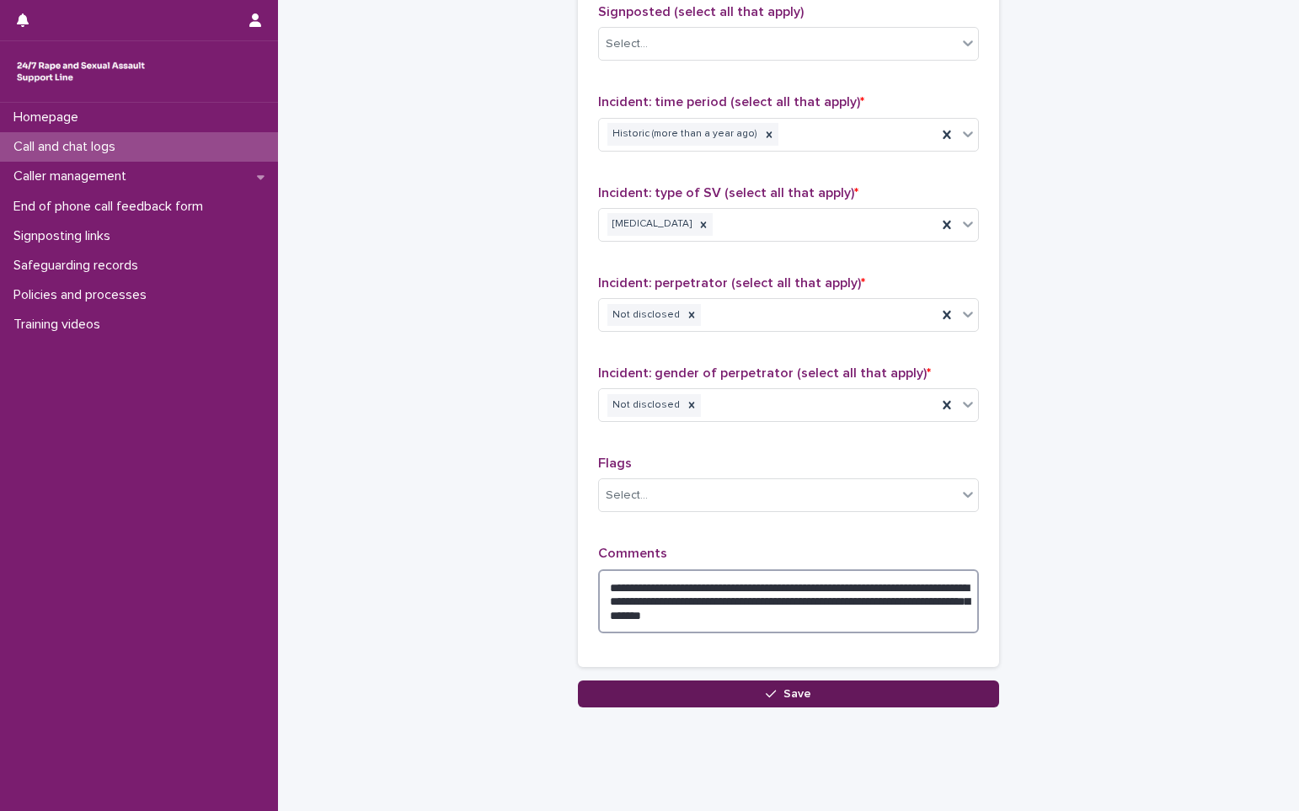
type textarea "**********"
click at [805, 699] on button "Save" at bounding box center [788, 694] width 421 height 27
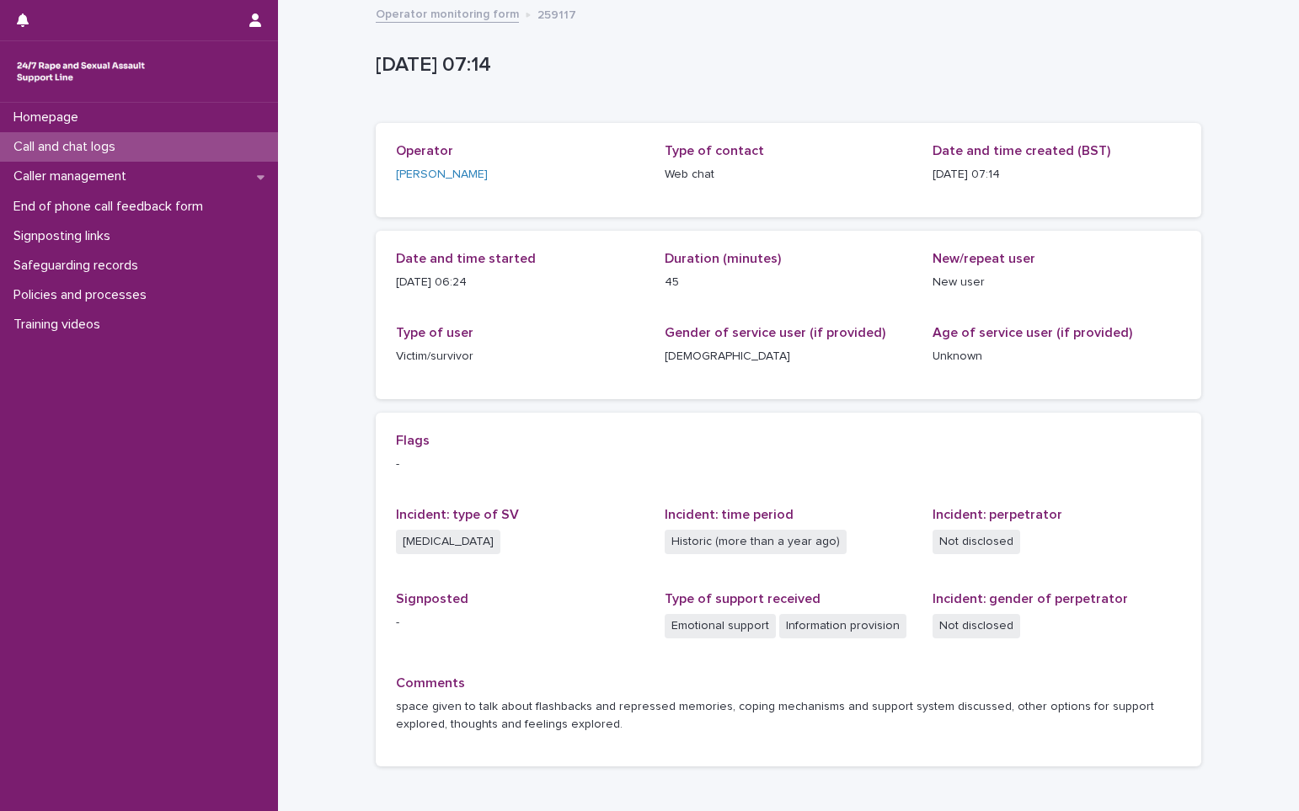
click at [66, 143] on p "Call and chat logs" at bounding box center [68, 147] width 122 height 16
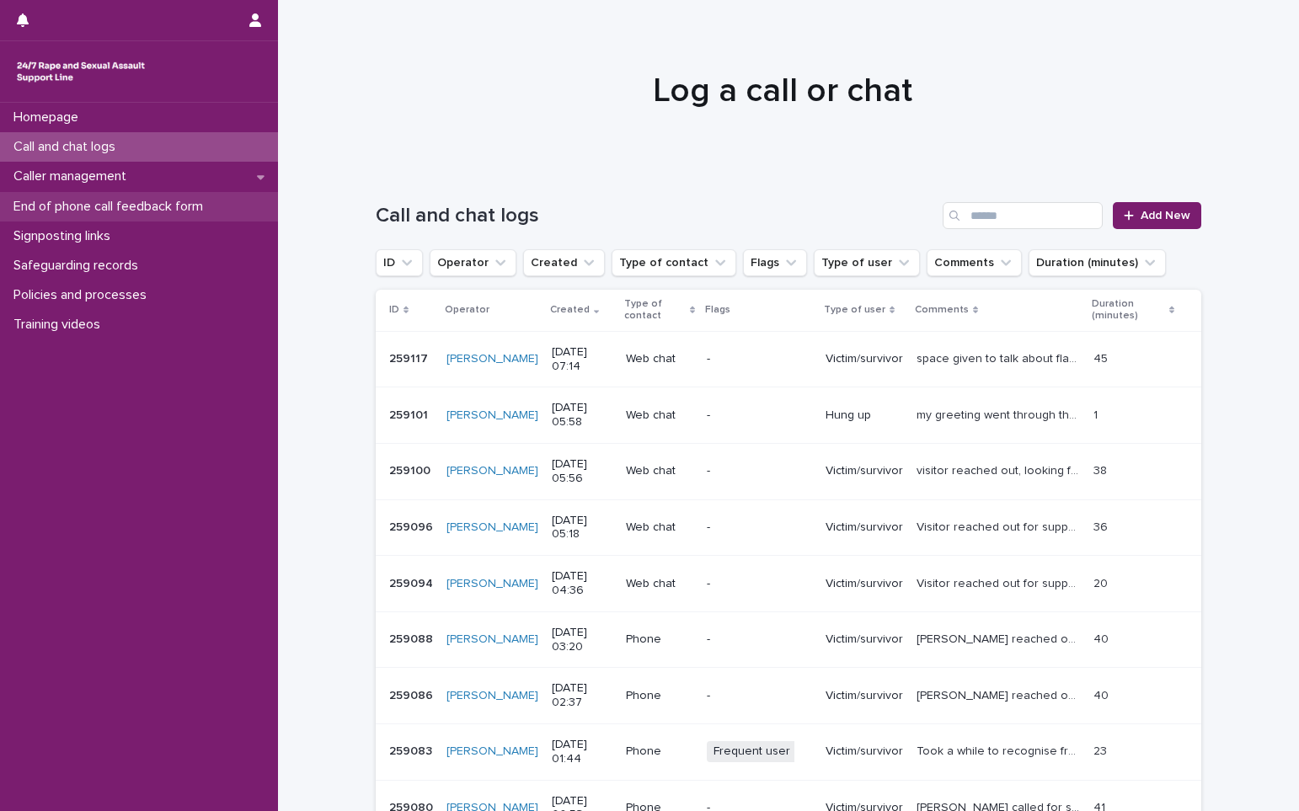
click at [125, 209] on p "End of phone call feedback form" at bounding box center [112, 207] width 210 height 16
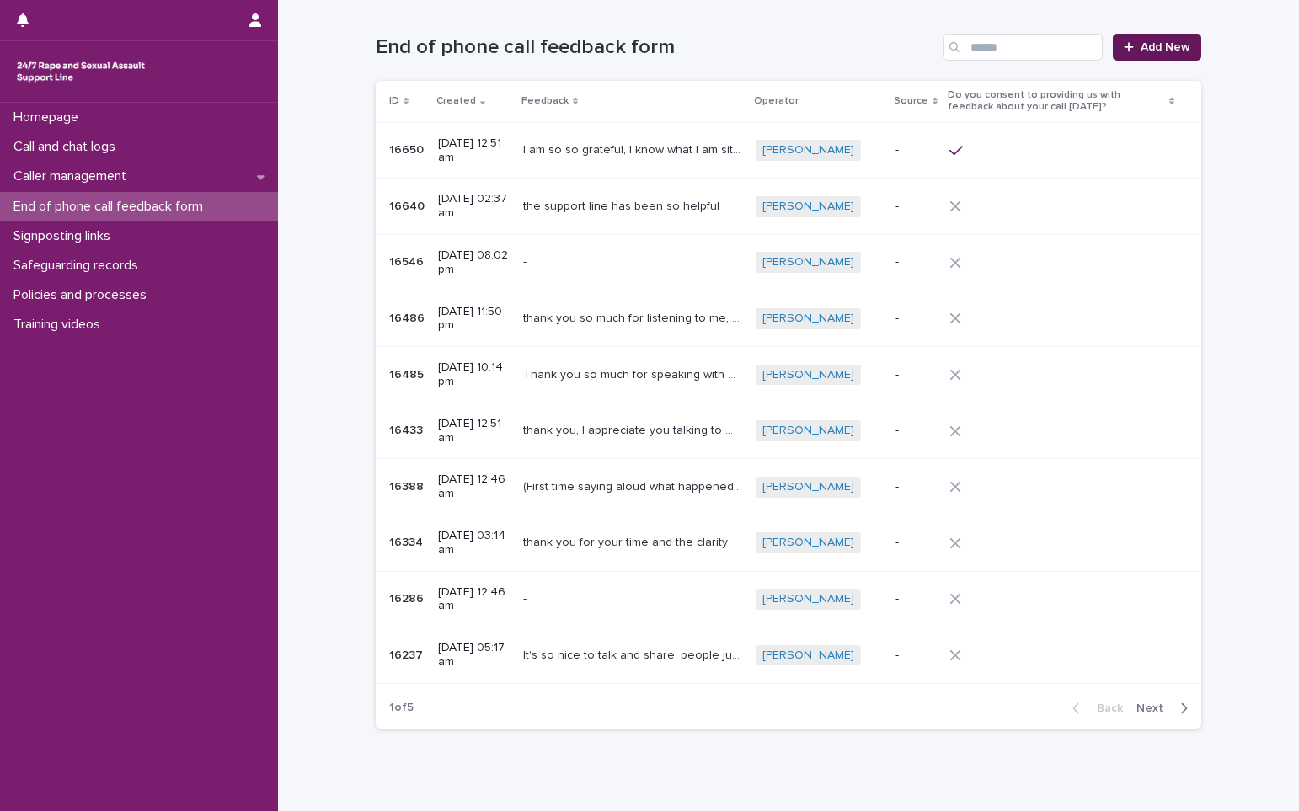
click at [1155, 49] on span "Add New" at bounding box center [1166, 47] width 50 height 12
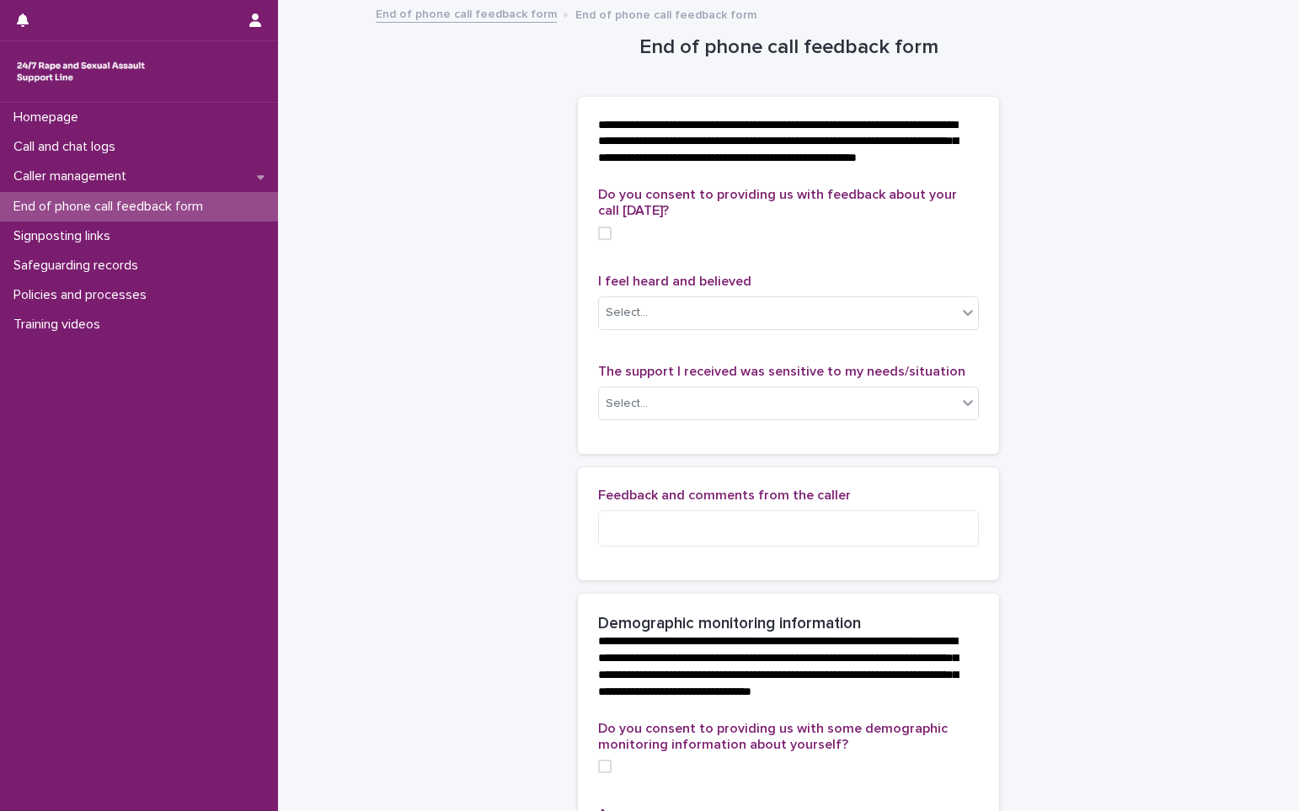
click at [447, 8] on link "End of phone call feedback form" at bounding box center [466, 12] width 181 height 19
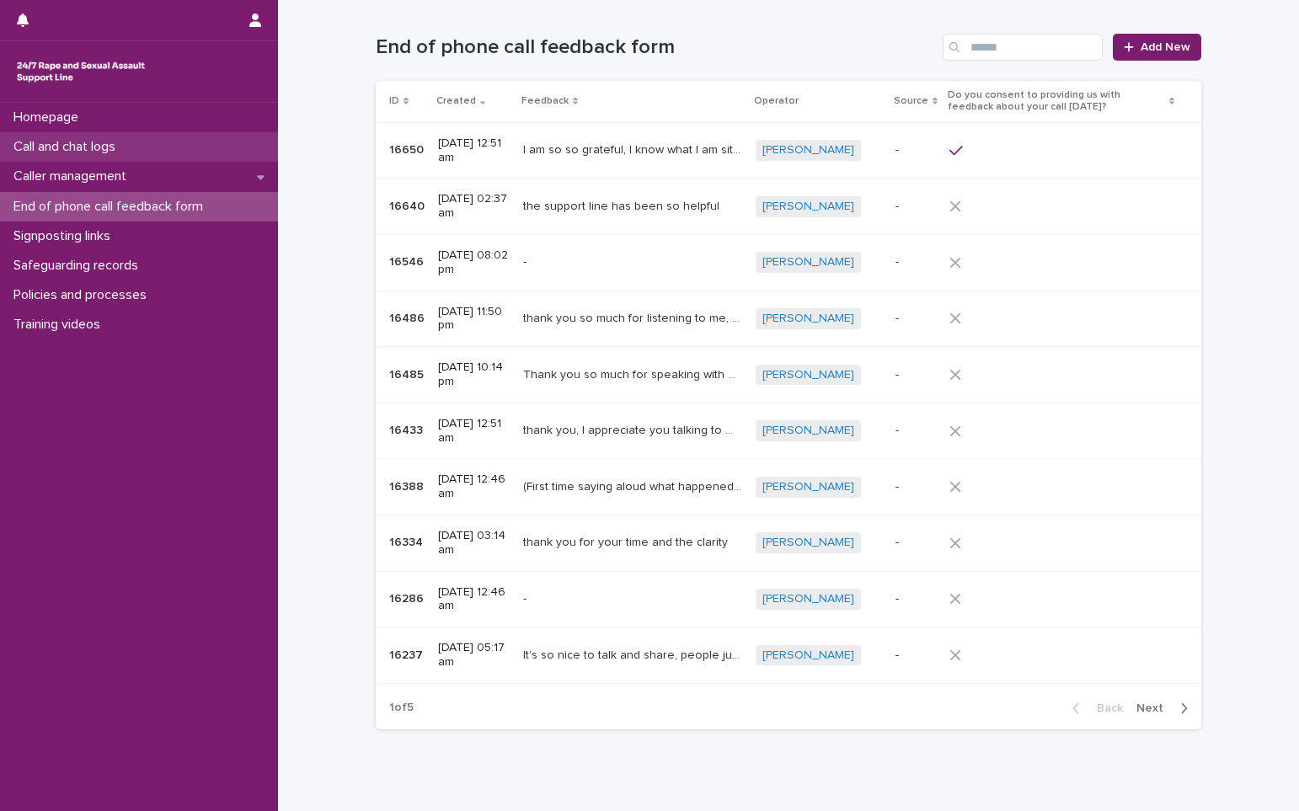
click at [96, 142] on p "Call and chat logs" at bounding box center [68, 147] width 122 height 16
